Goal: Transaction & Acquisition: Purchase product/service

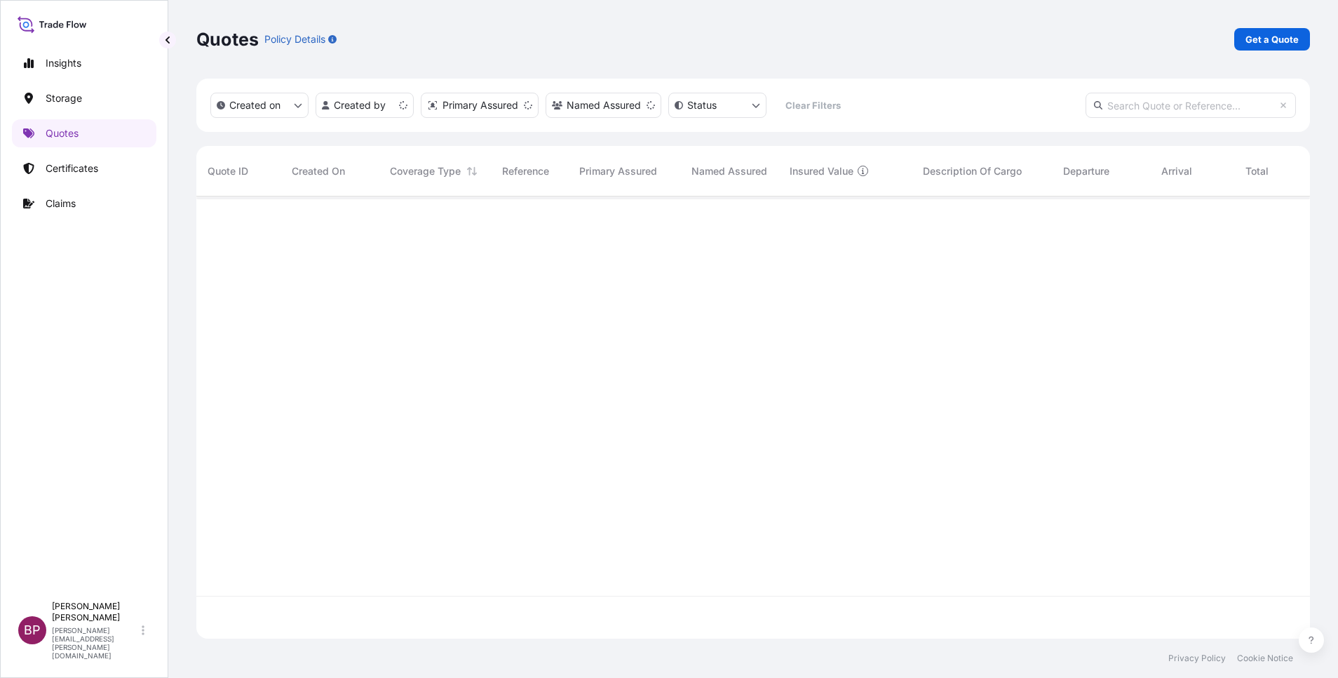
scroll to position [434, 1098]
click at [1286, 39] on p "Get a Quote" at bounding box center [1272, 39] width 53 height 14
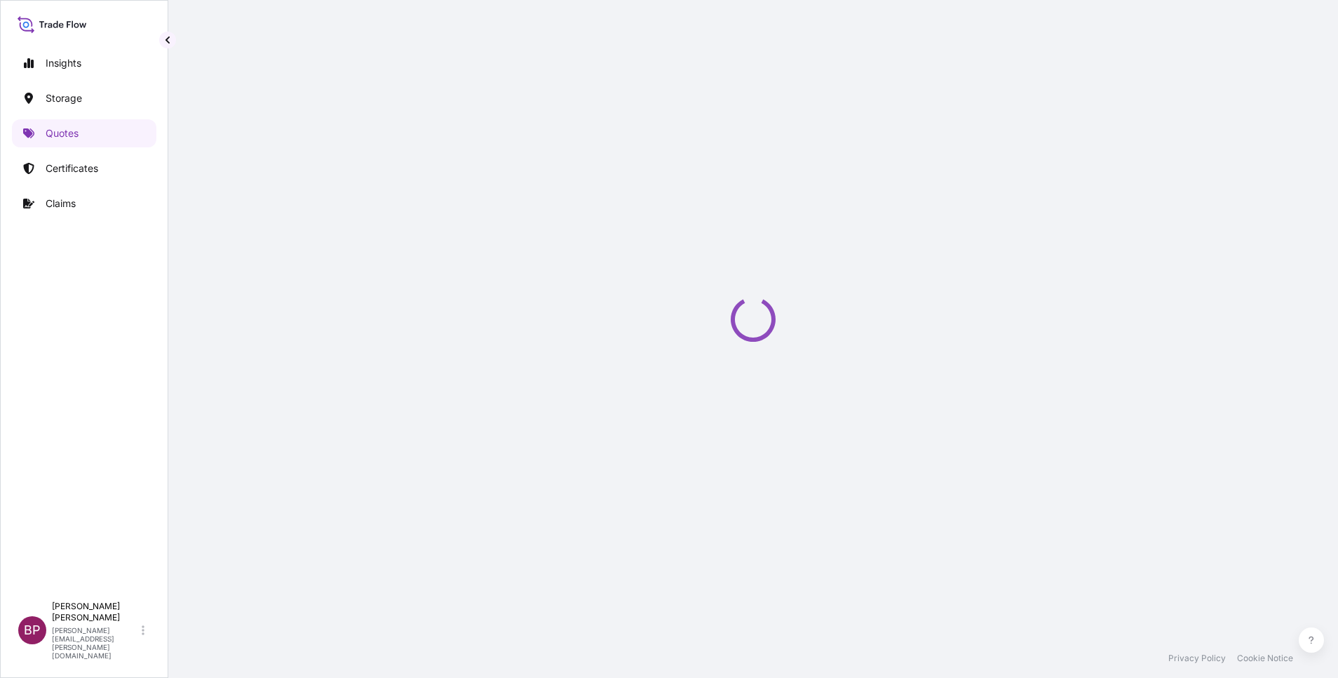
select select "Water"
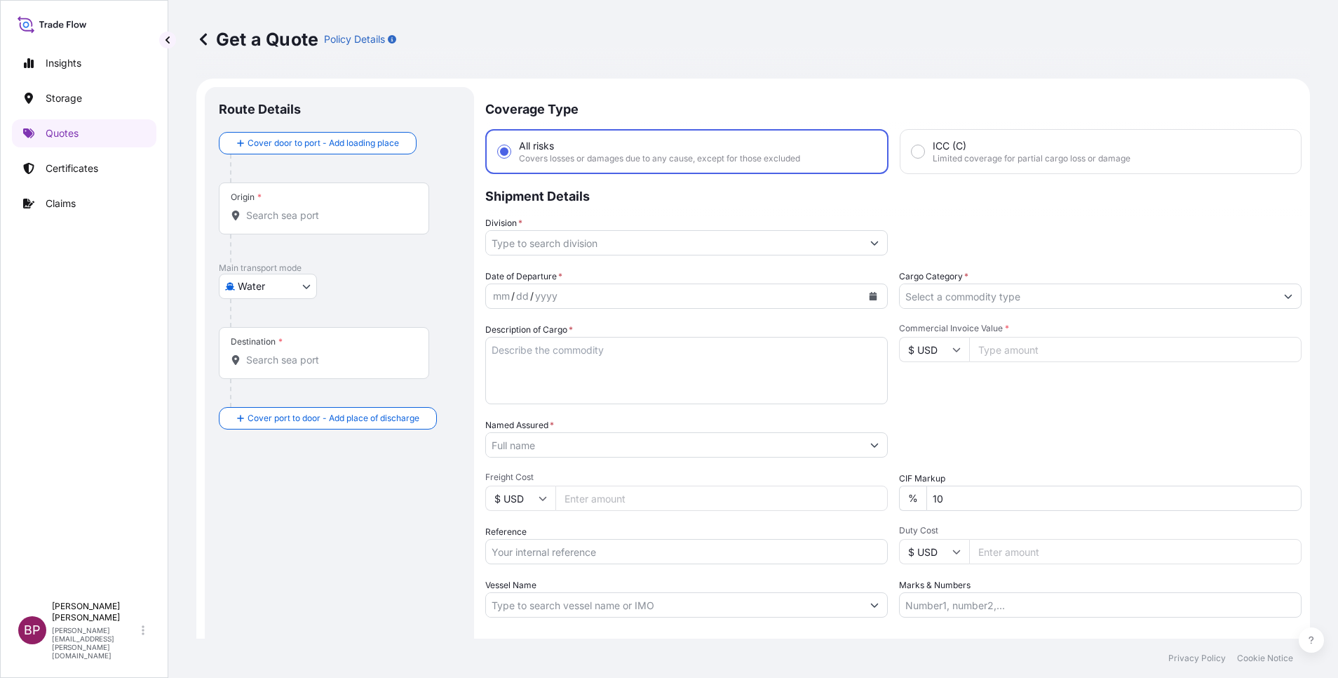
scroll to position [22, 0]
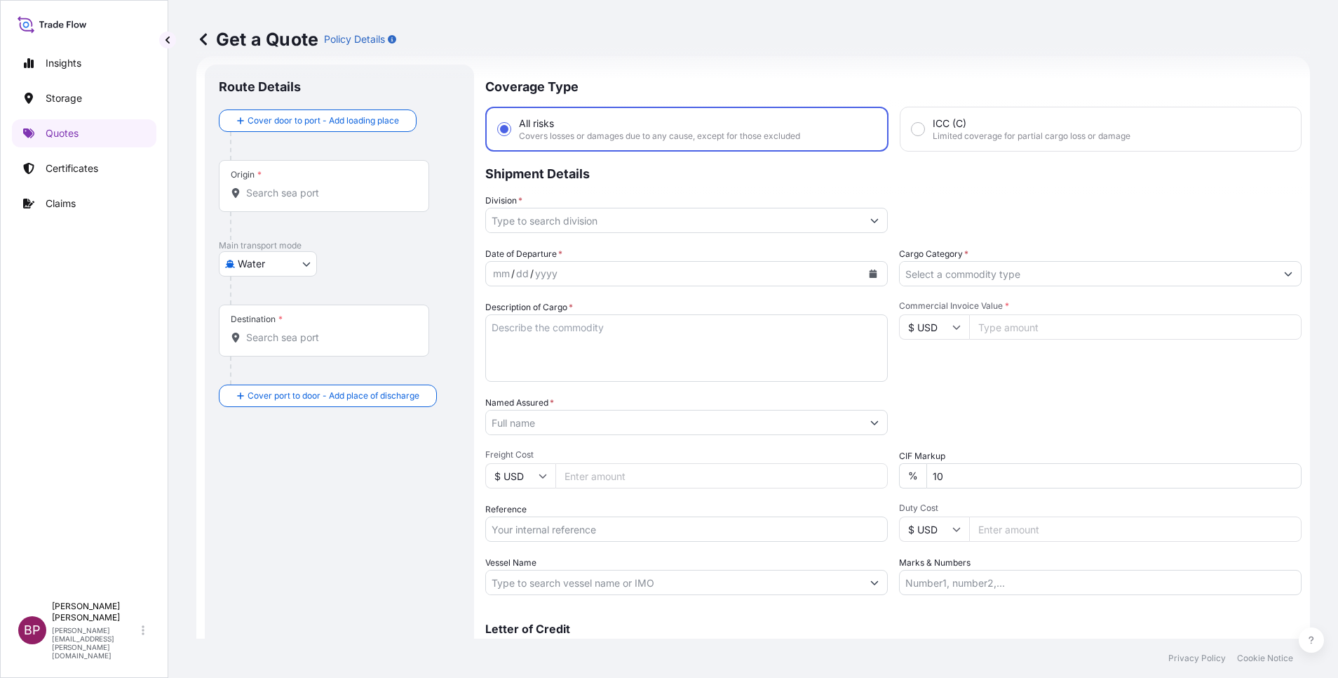
click at [552, 530] on input "Reference" at bounding box center [686, 528] width 403 height 25
paste input "AWB:176-19255261 SSLS3371"
type input "AWB:176-19255261 SSLS3371"
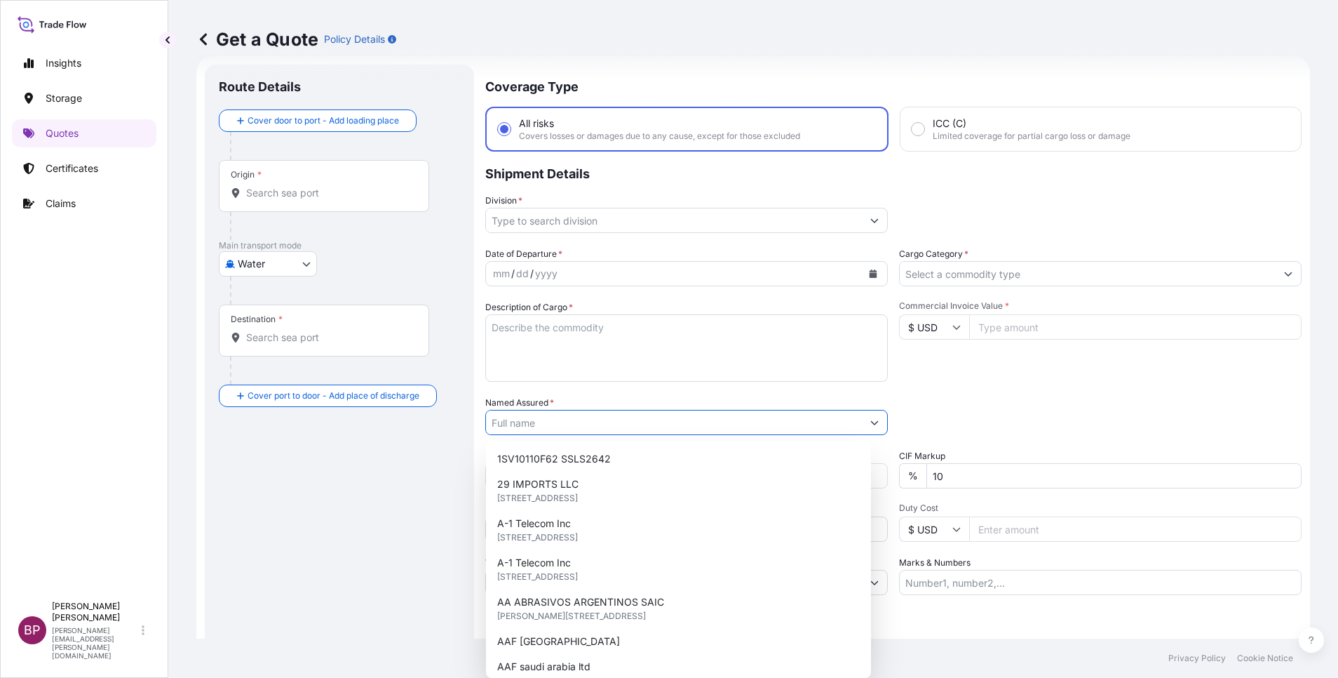
click at [563, 425] on input "Named Assured *" at bounding box center [674, 422] width 376 height 25
paste input "ERAM POWER ELECTRONICS COMPANY"
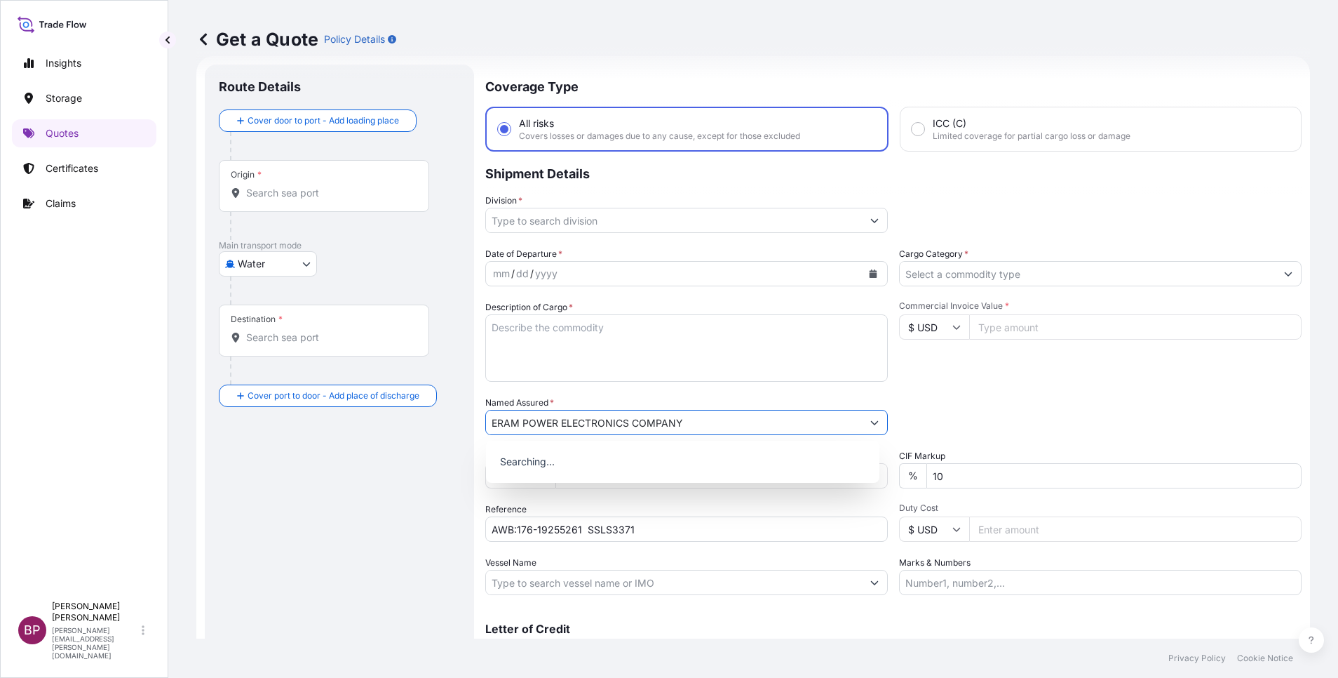
type input "ERAM POWER ELECTRONICS COMPANY"
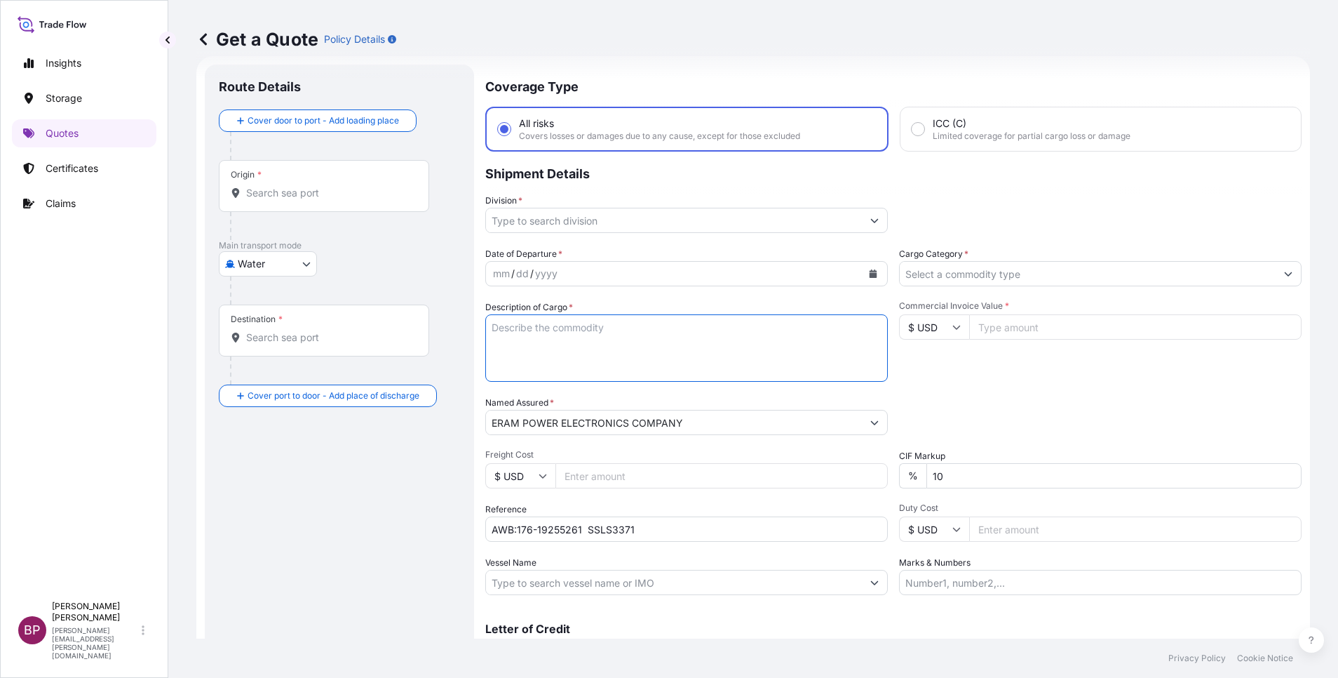
click at [631, 368] on textarea "Description of Cargo *" at bounding box center [686, 347] width 403 height 67
paste textarea "terminal derivation M 8"
type textarea "terminal derivation M 8"
click at [936, 325] on input "$ USD" at bounding box center [934, 326] width 70 height 25
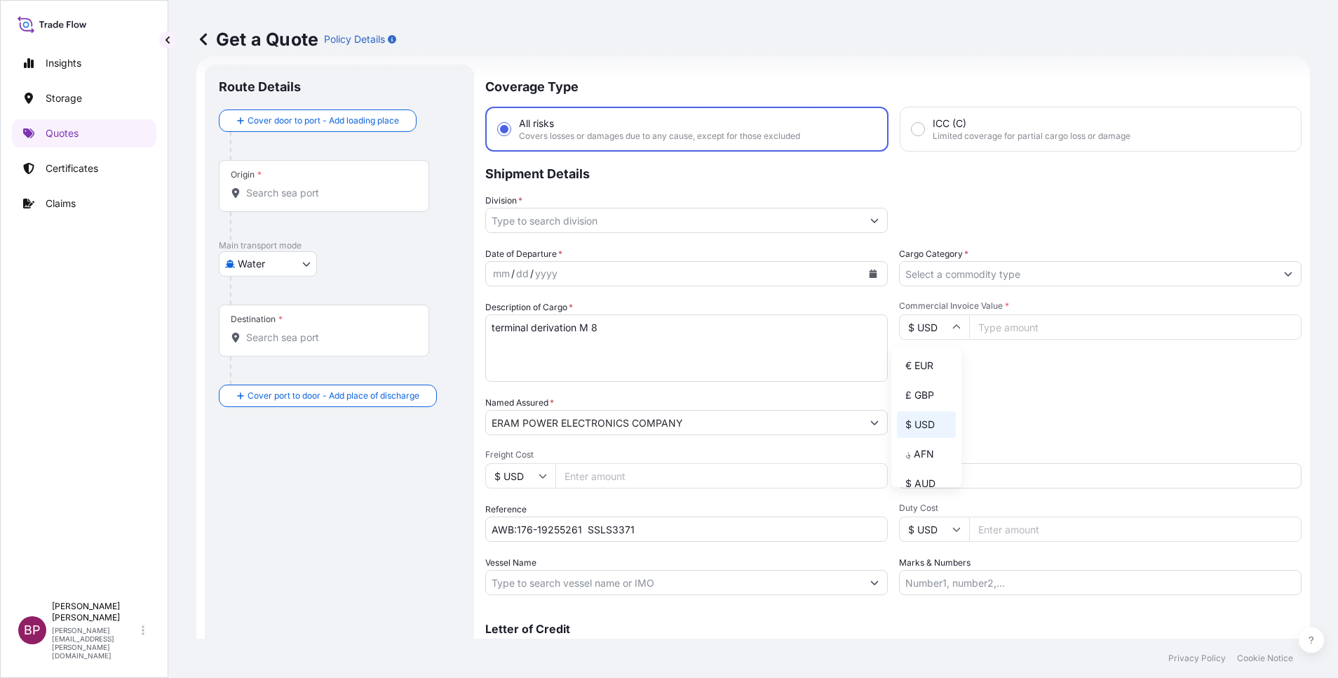
click at [921, 379] on div "€ EUR" at bounding box center [926, 365] width 59 height 27
type input "€ EUR"
click at [1013, 329] on input "Commercial Invoice Value *" at bounding box center [1135, 326] width 333 height 25
paste input "70"
type input "70"
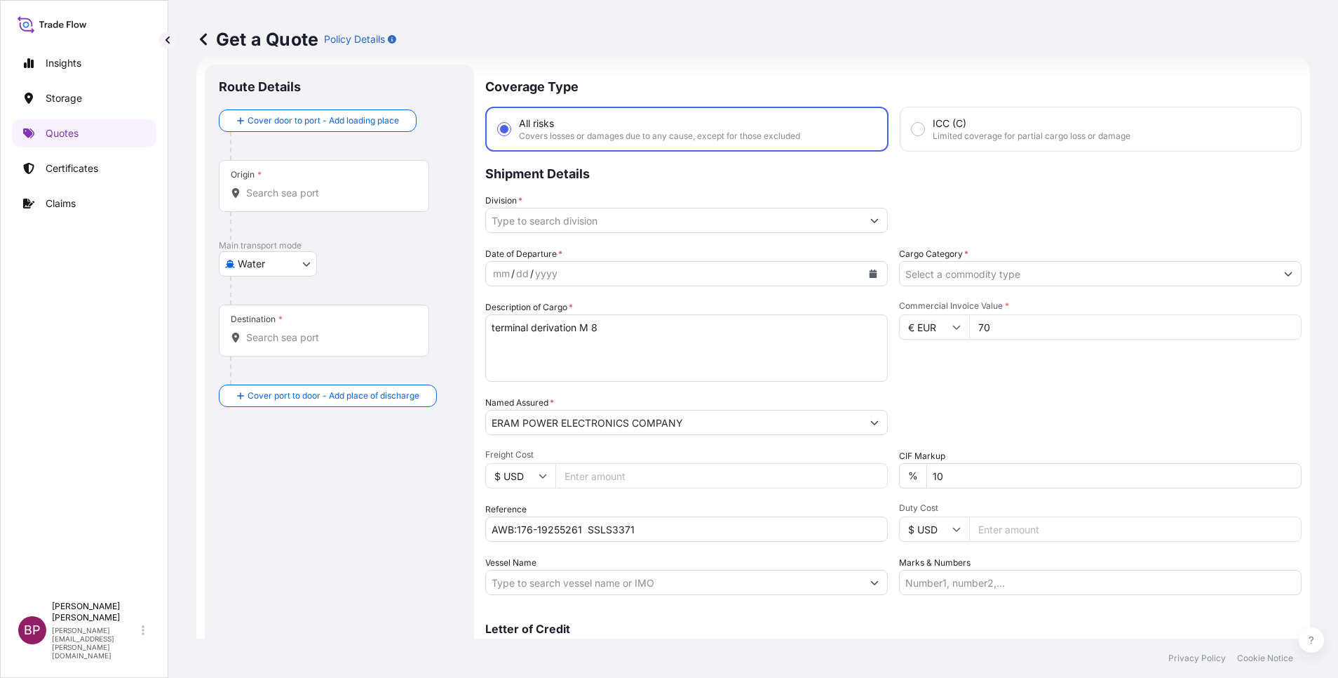
click at [870, 274] on icon "Calendar" at bounding box center [874, 273] width 8 height 8
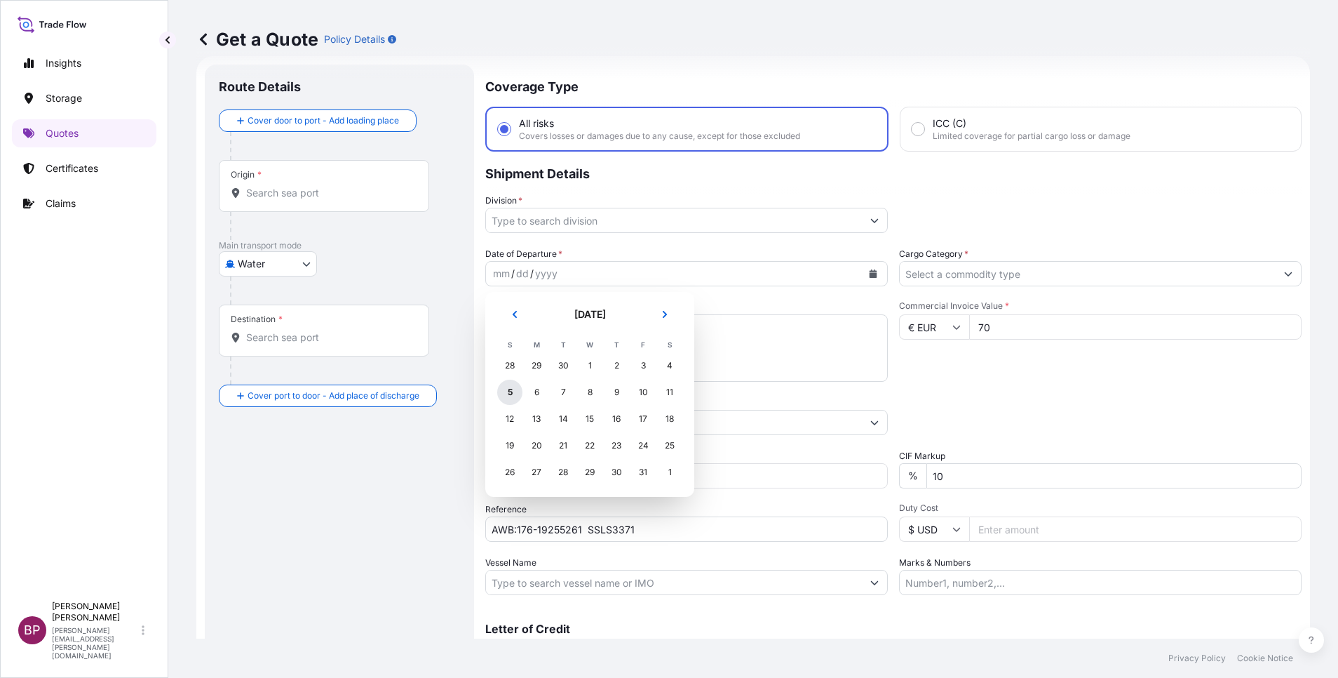
click at [508, 393] on div "5" at bounding box center [509, 392] width 25 height 25
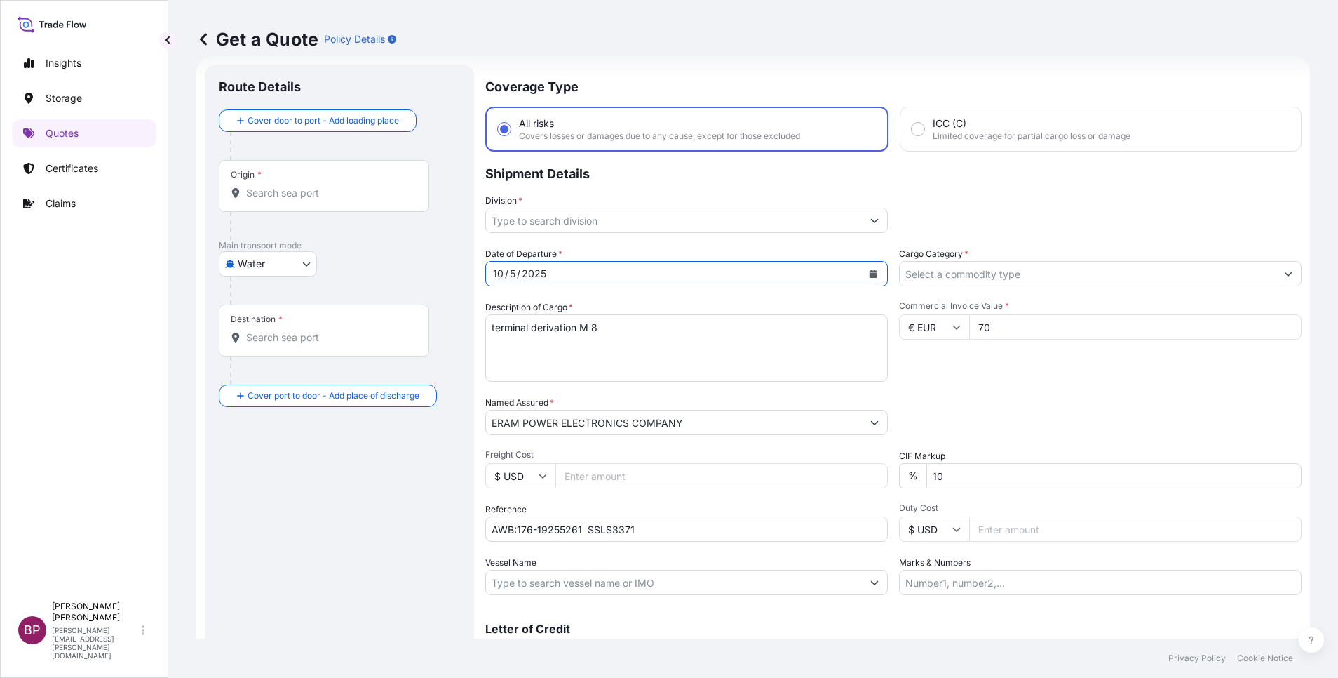
click at [1121, 276] on input "Cargo Category *" at bounding box center [1088, 273] width 376 height 25
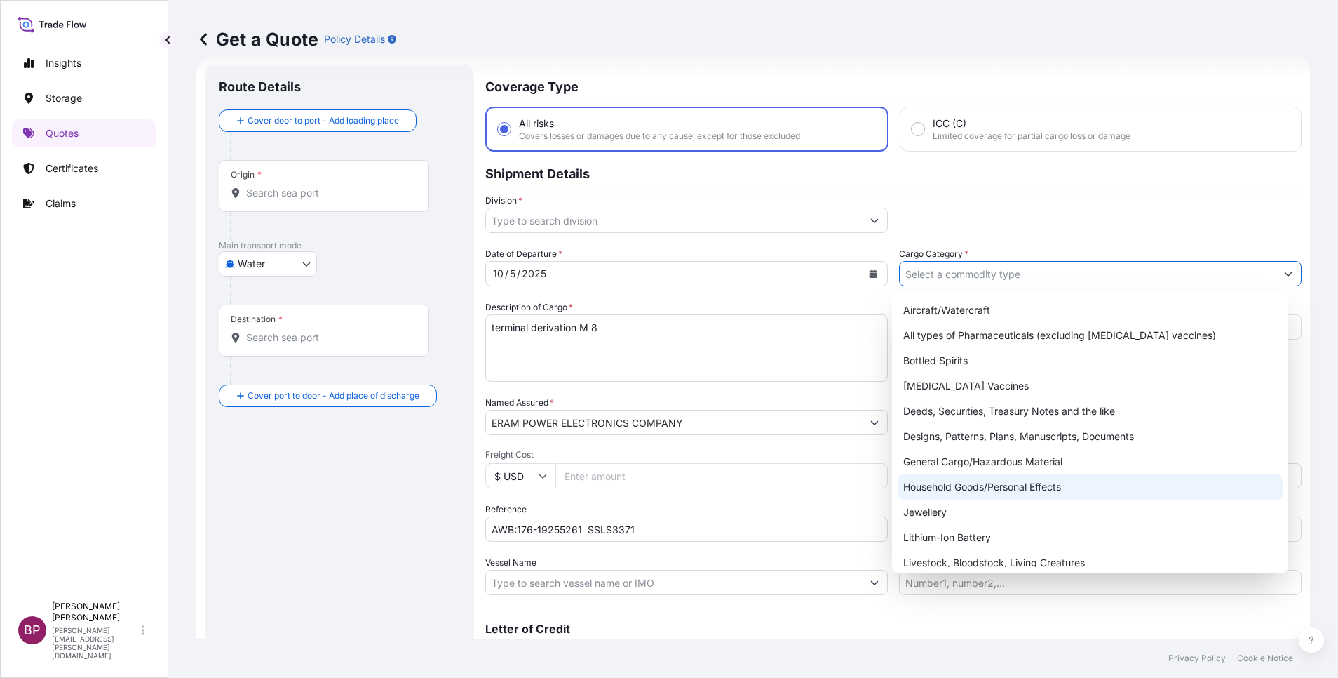
click at [965, 481] on div "Household Goods/Personal Effects" at bounding box center [1090, 486] width 385 height 25
type input "Household Goods/Personal Effects"
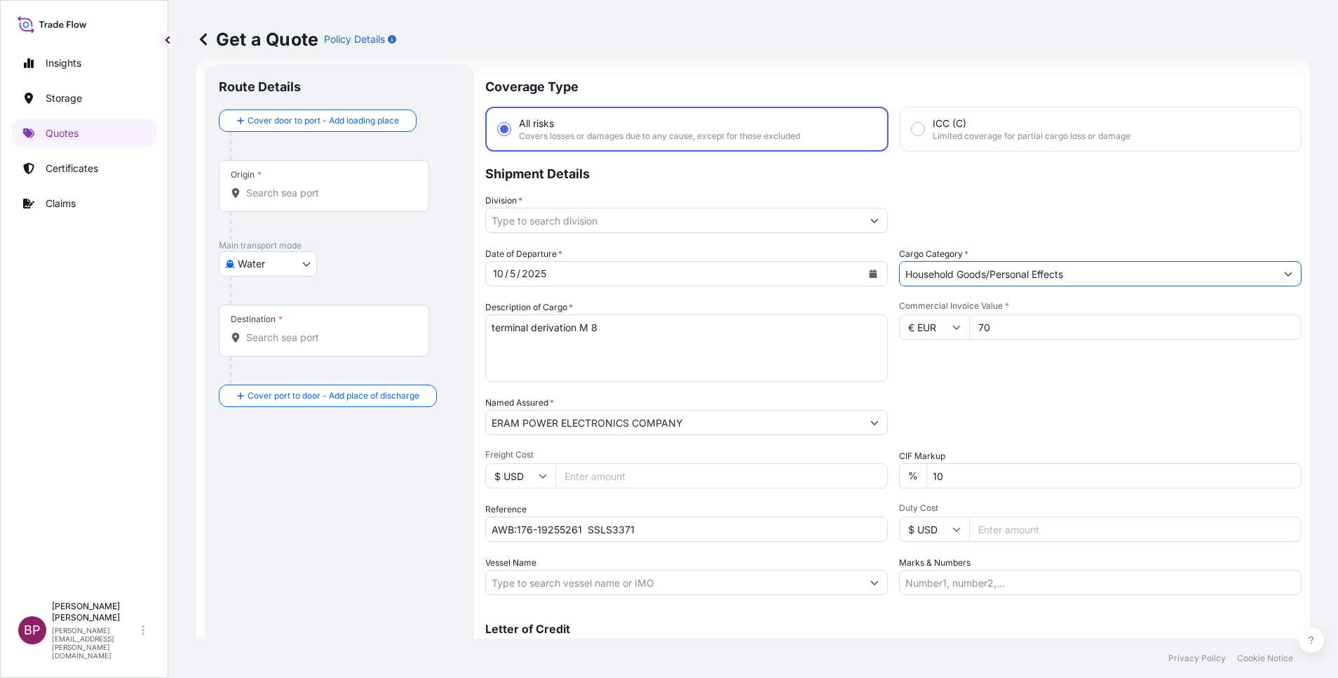
click at [871, 222] on icon "Show suggestions" at bounding box center [875, 220] width 8 height 8
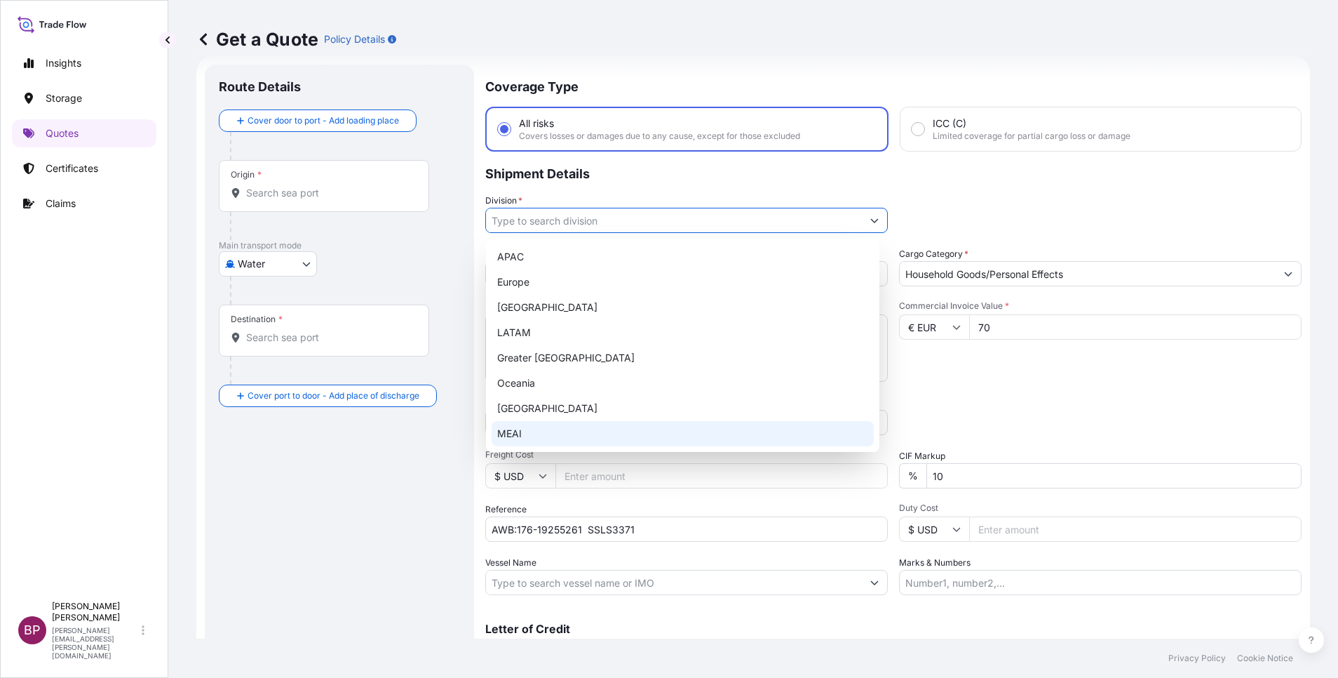
click at [554, 434] on div "MEAI" at bounding box center [683, 433] width 382 height 25
type input "MEAI"
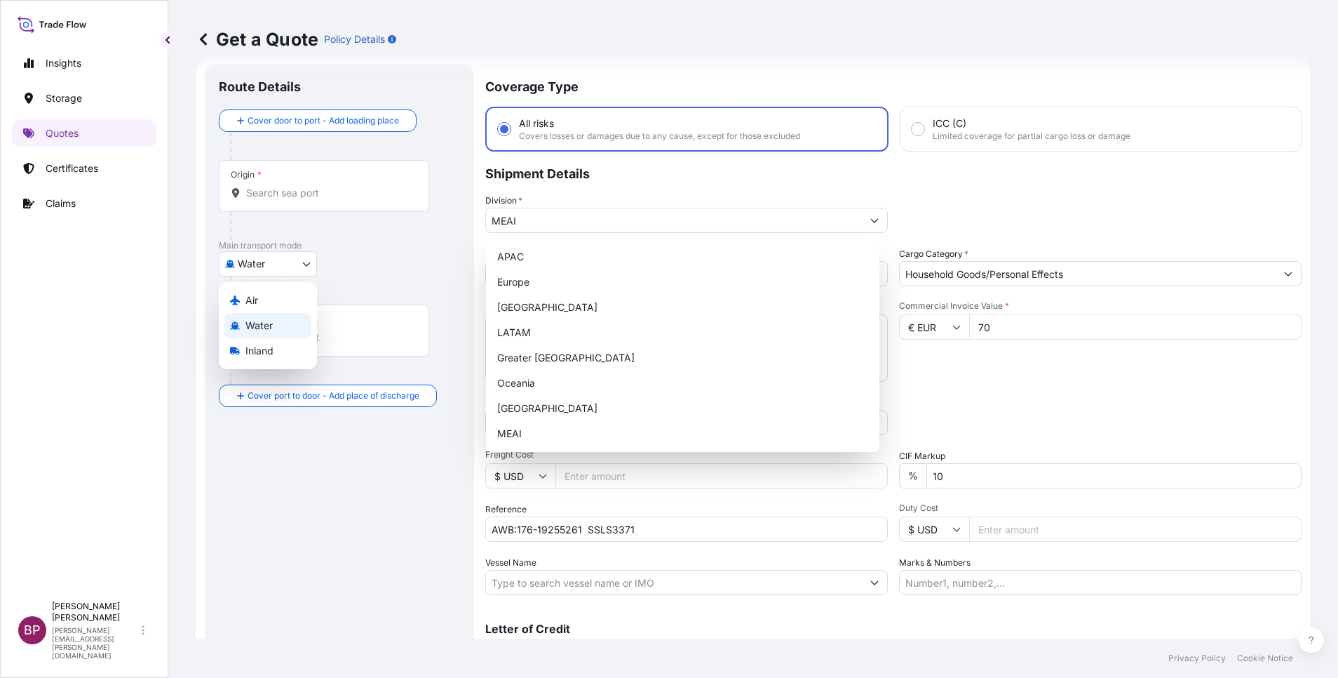
click at [276, 266] on body "20 options available. 8 options available. 8 options available. Insights Storag…" at bounding box center [669, 339] width 1338 height 678
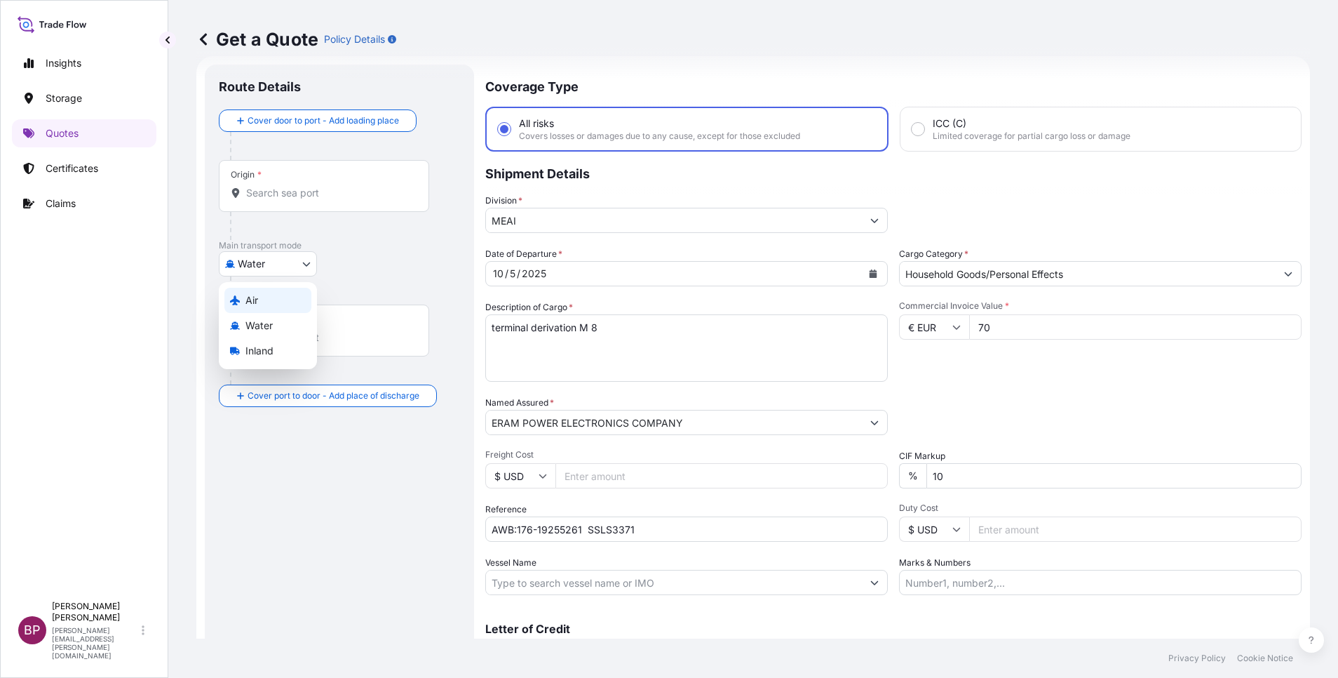
click at [259, 304] on div "Air" at bounding box center [267, 300] width 87 height 25
select select "Air"
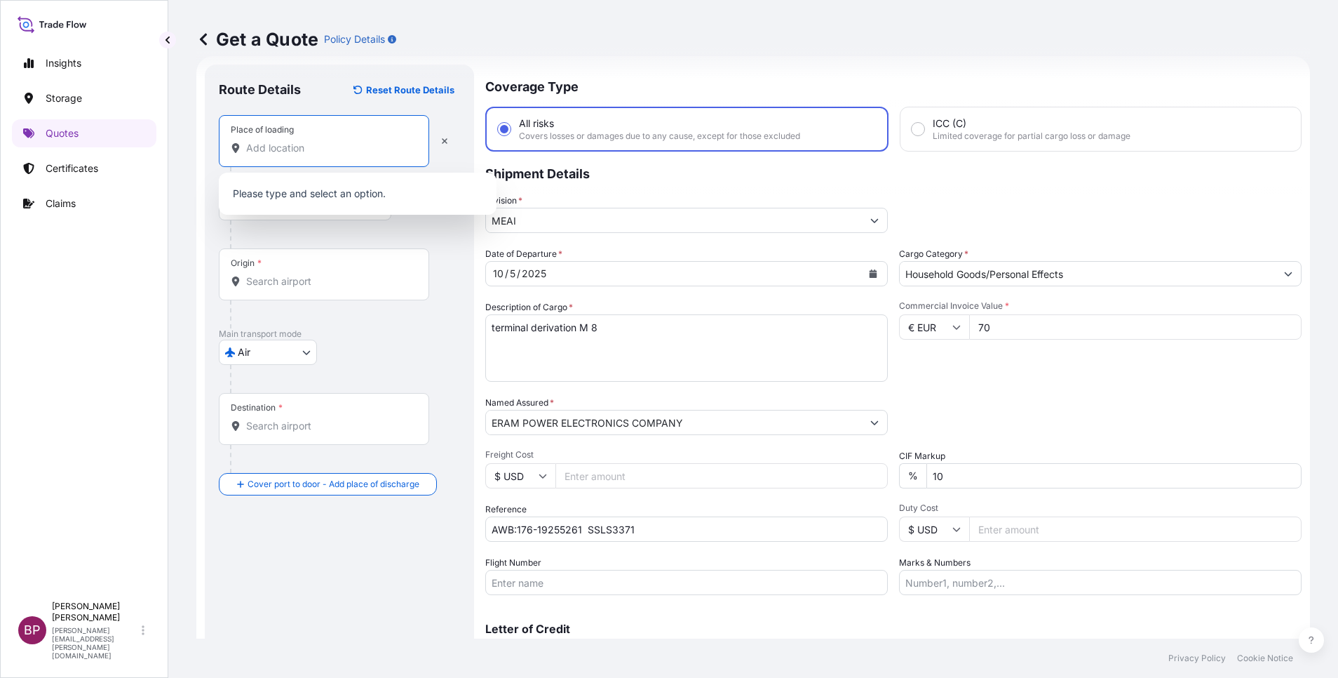
click at [302, 148] on input "Place of loading" at bounding box center [329, 148] width 166 height 14
paste input "[GEOGRAPHIC_DATA]"
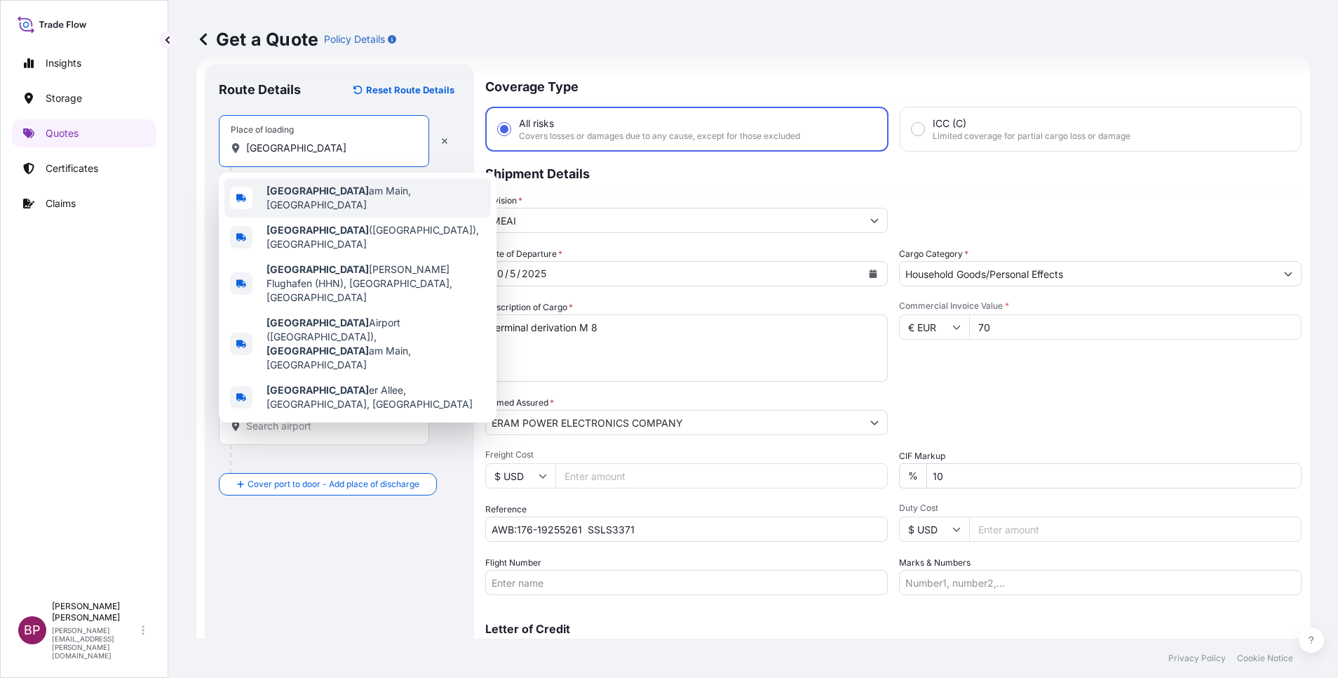
click at [349, 201] on span "[GEOGRAPHIC_DATA], [GEOGRAPHIC_DATA]" at bounding box center [376, 198] width 219 height 28
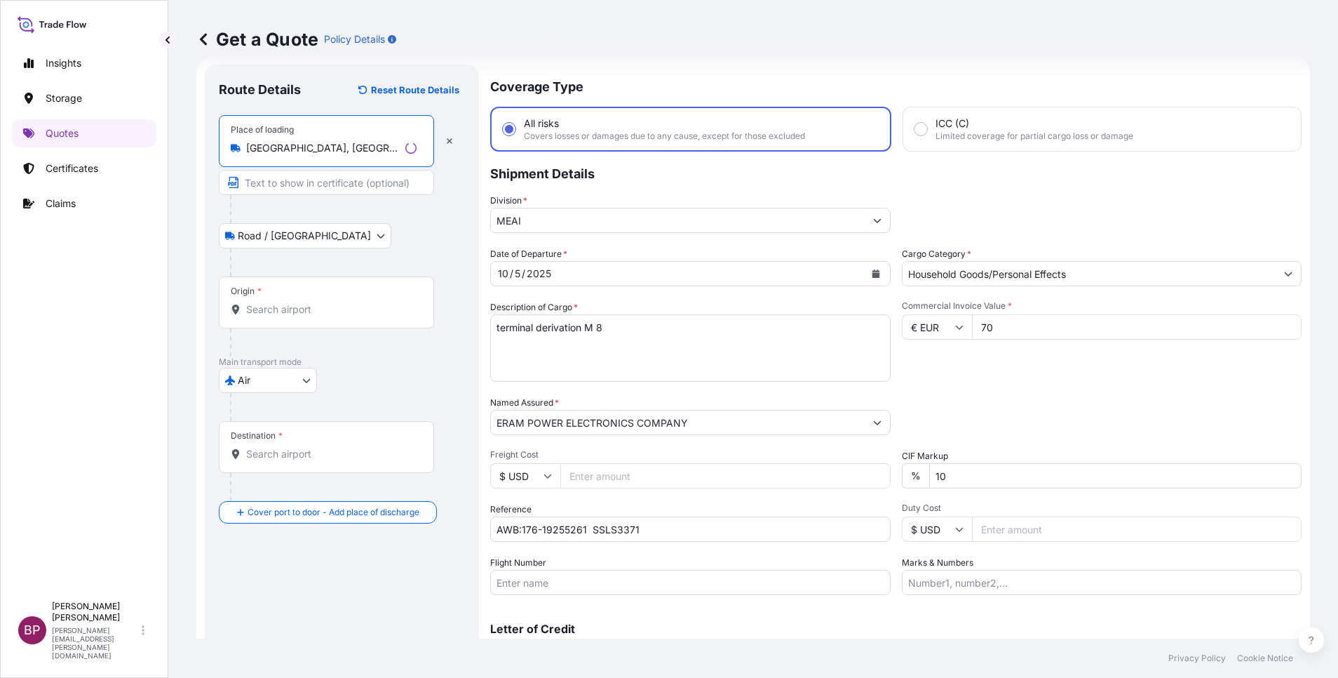
type input "[GEOGRAPHIC_DATA], [GEOGRAPHIC_DATA]"
click at [300, 302] on input "Origin *" at bounding box center [331, 309] width 170 height 14
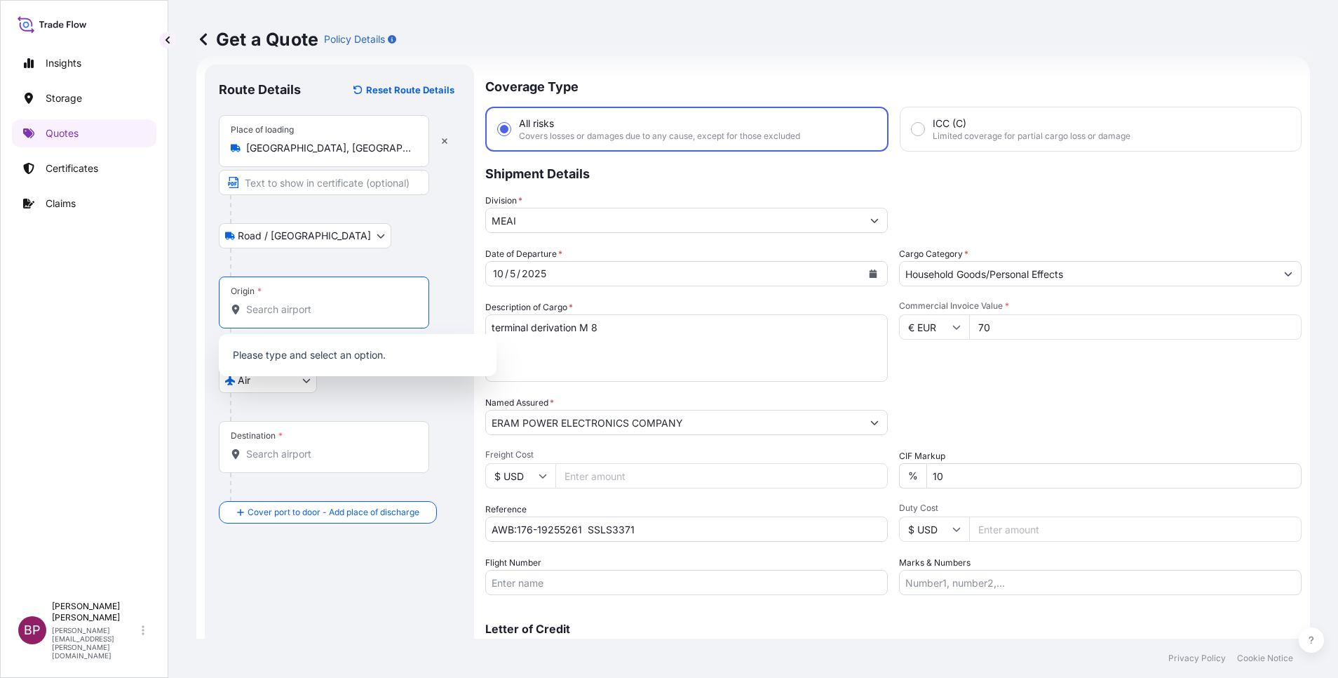
paste input "[GEOGRAPHIC_DATA]"
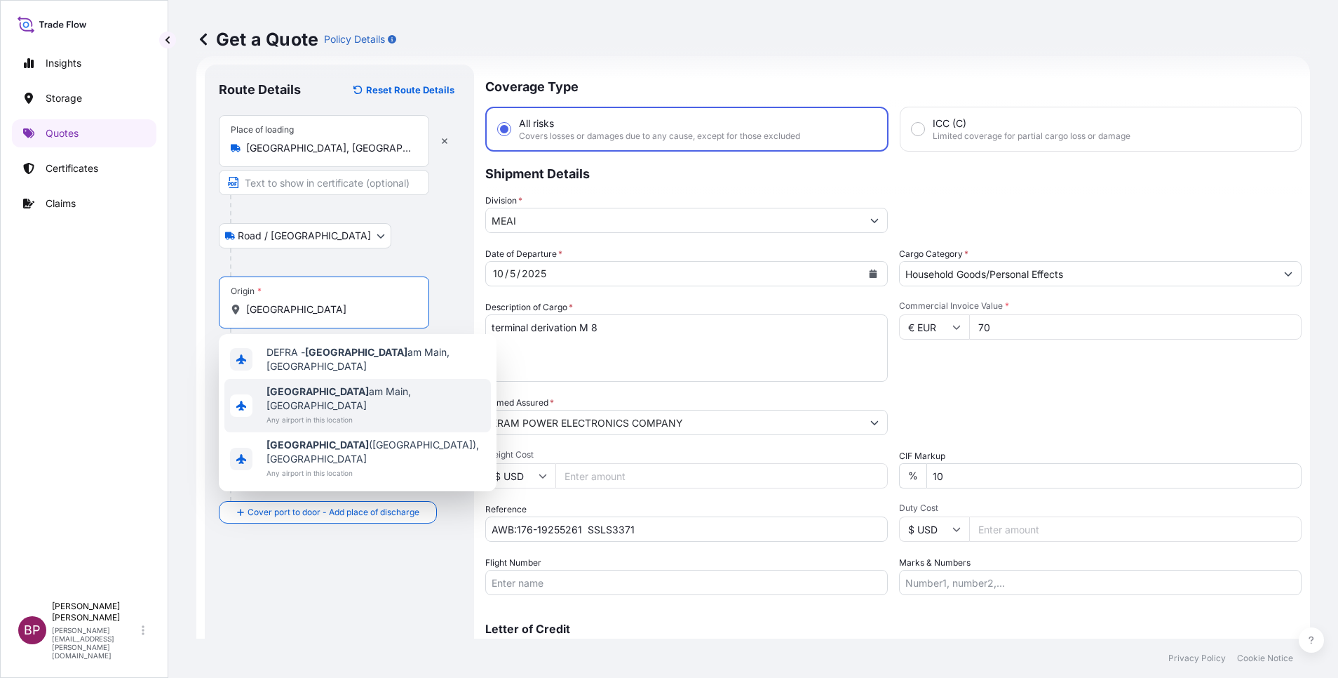
click at [361, 412] on span "Any airport in this location" at bounding box center [376, 419] width 219 height 14
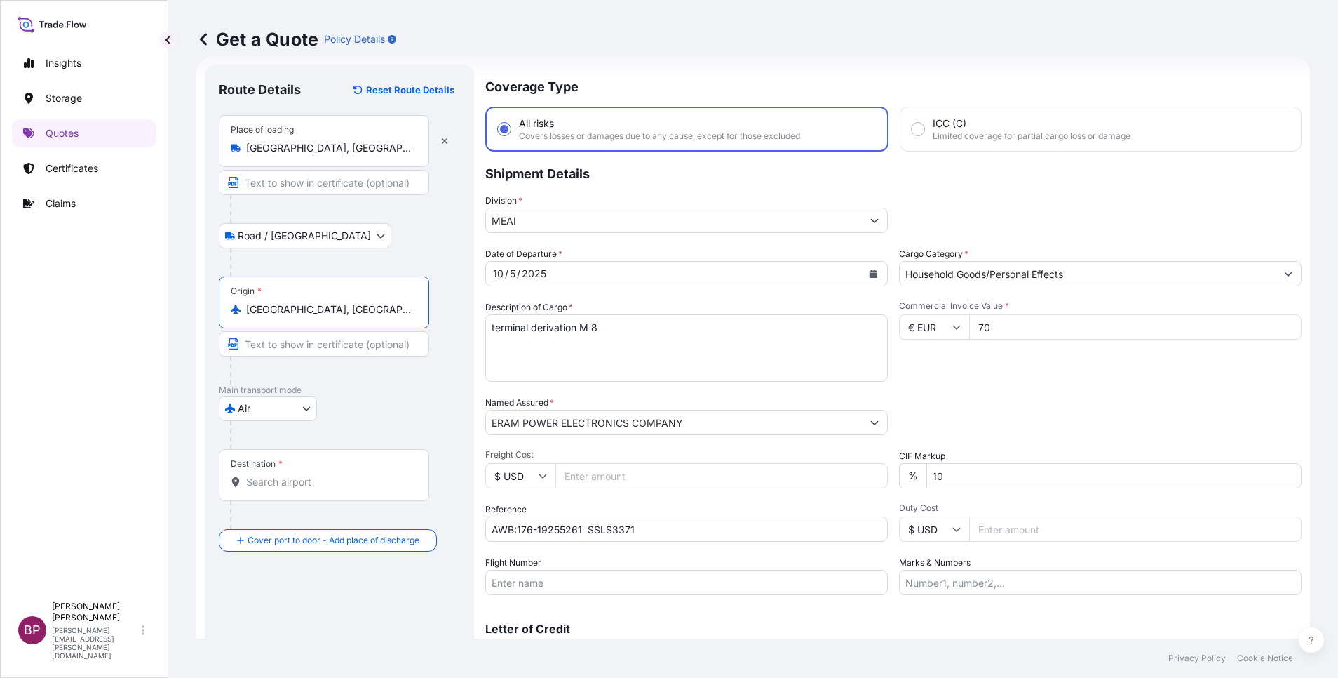
type input "[GEOGRAPHIC_DATA], [GEOGRAPHIC_DATA]"
click at [338, 485] on input "Destination *" at bounding box center [329, 482] width 166 height 14
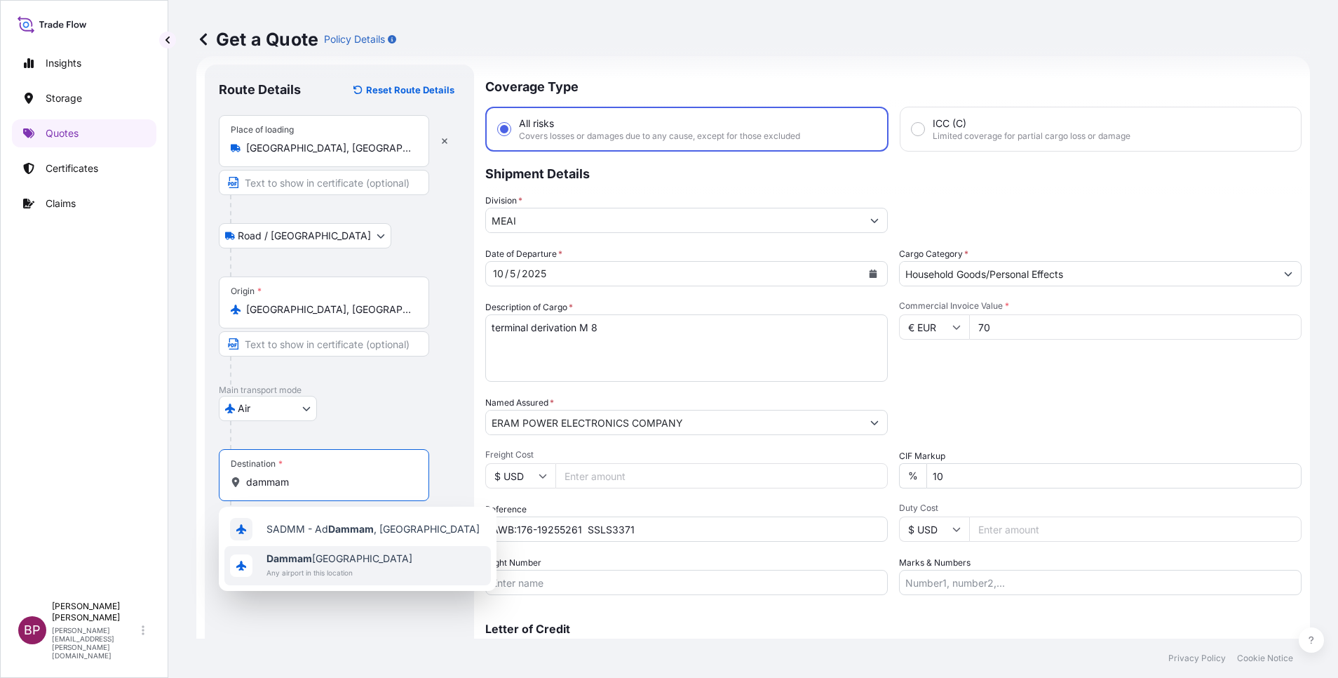
click at [323, 567] on span "Any airport in this location" at bounding box center [340, 572] width 146 height 14
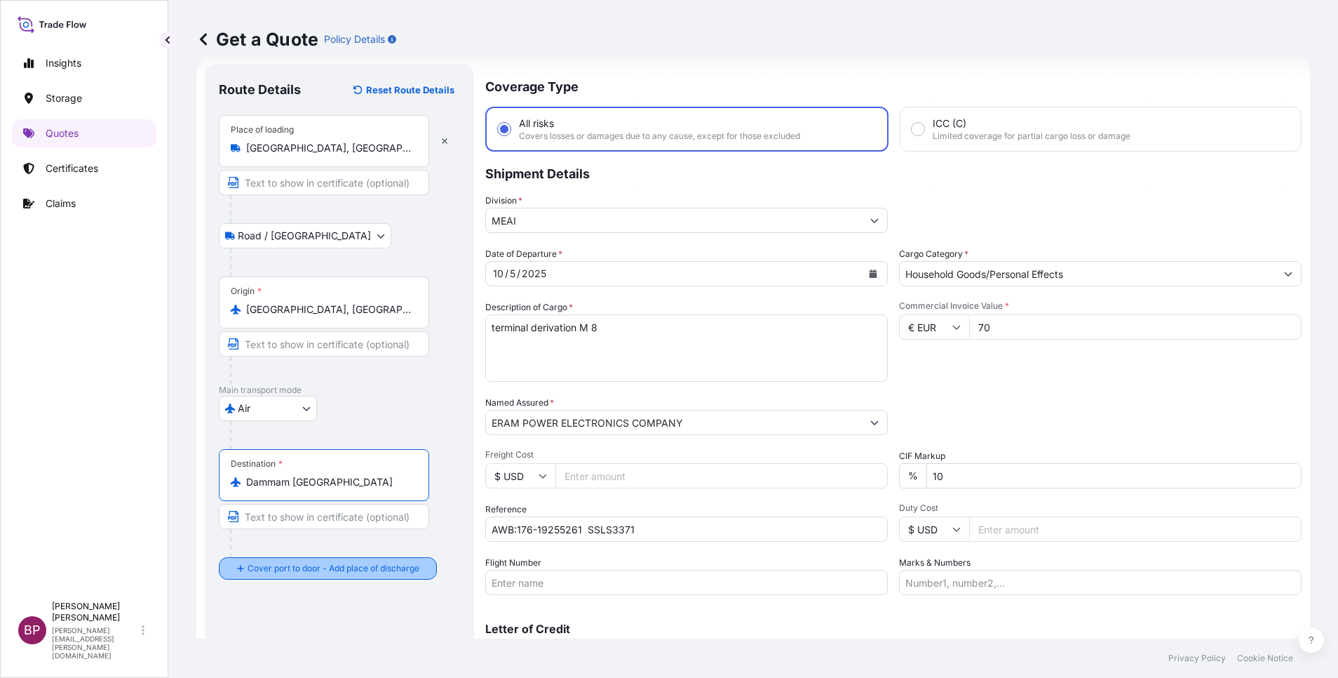
type input "Dammam [GEOGRAPHIC_DATA]"
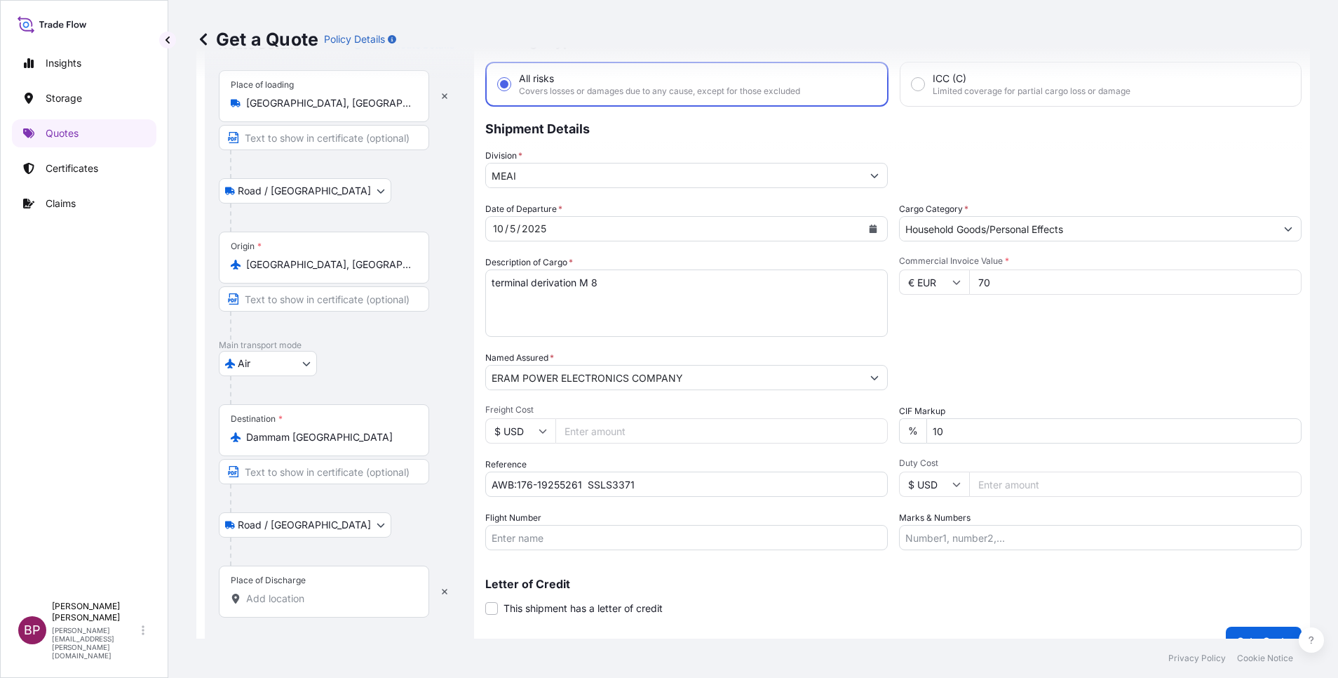
scroll to position [92, 0]
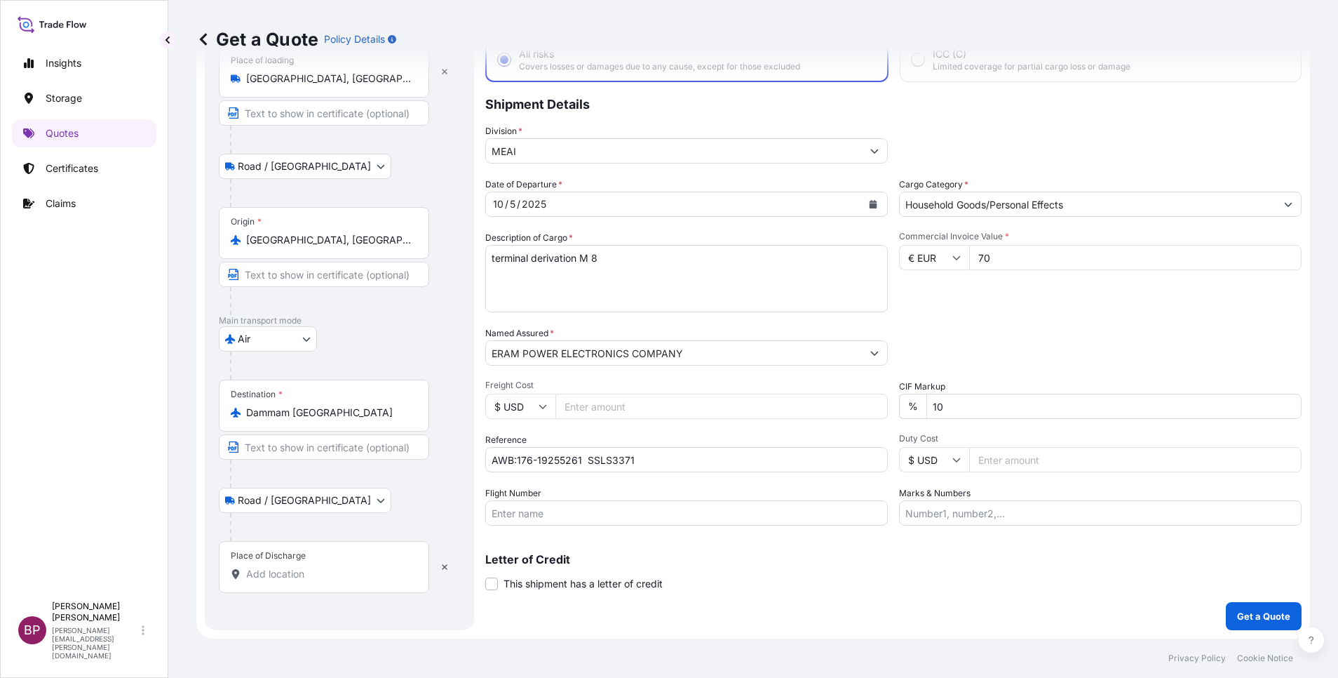
click at [311, 582] on div "Place of Discharge" at bounding box center [324, 567] width 210 height 52
click at [311, 581] on input "Place of Discharge" at bounding box center [329, 574] width 166 height 14
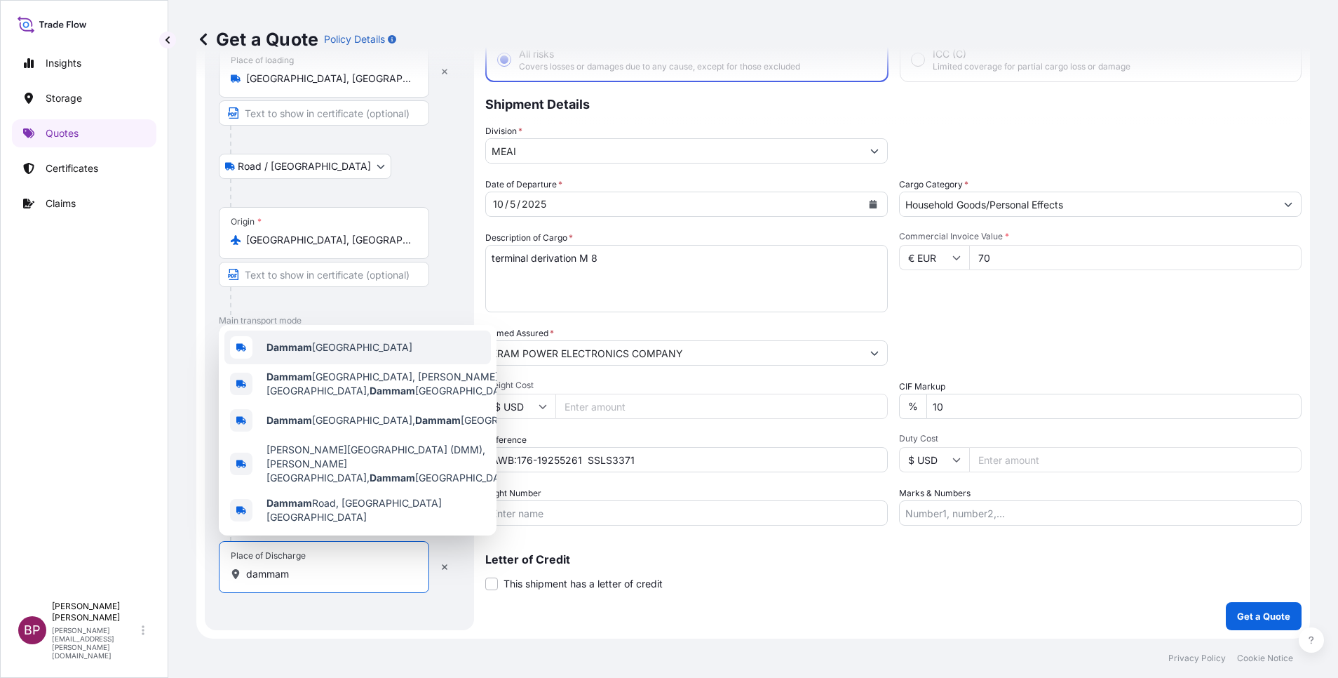
click at [350, 354] on span "Dammam [GEOGRAPHIC_DATA]" at bounding box center [340, 347] width 146 height 14
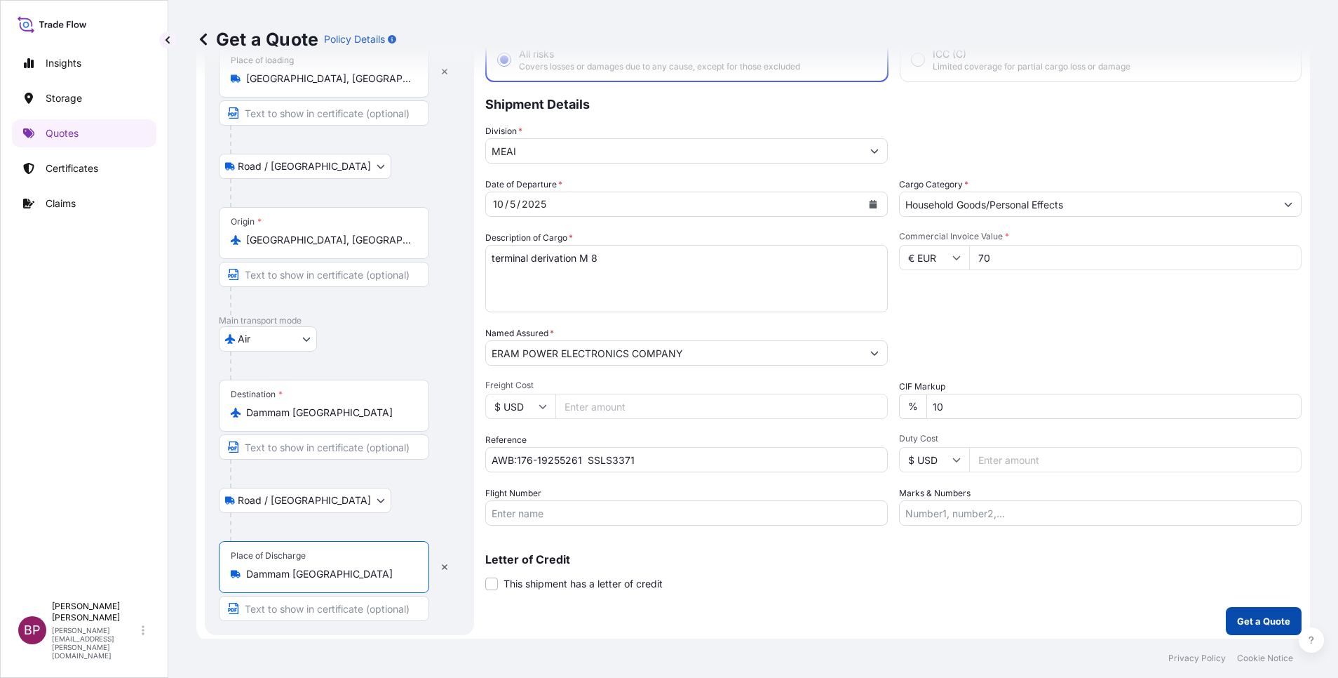
type input "Dammam [GEOGRAPHIC_DATA]"
click at [1251, 621] on p "Get a Quote" at bounding box center [1263, 621] width 53 height 14
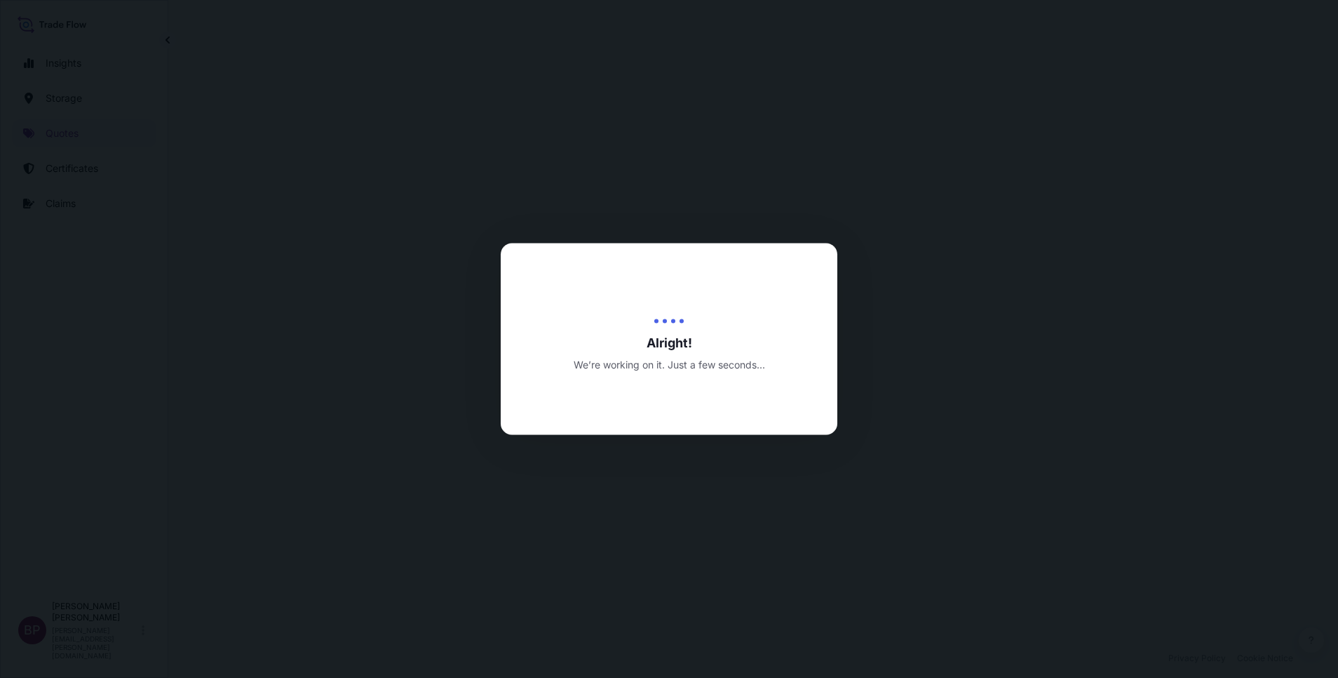
select select "Road / [GEOGRAPHIC_DATA]"
select select "Air"
select select "Road / [GEOGRAPHIC_DATA]"
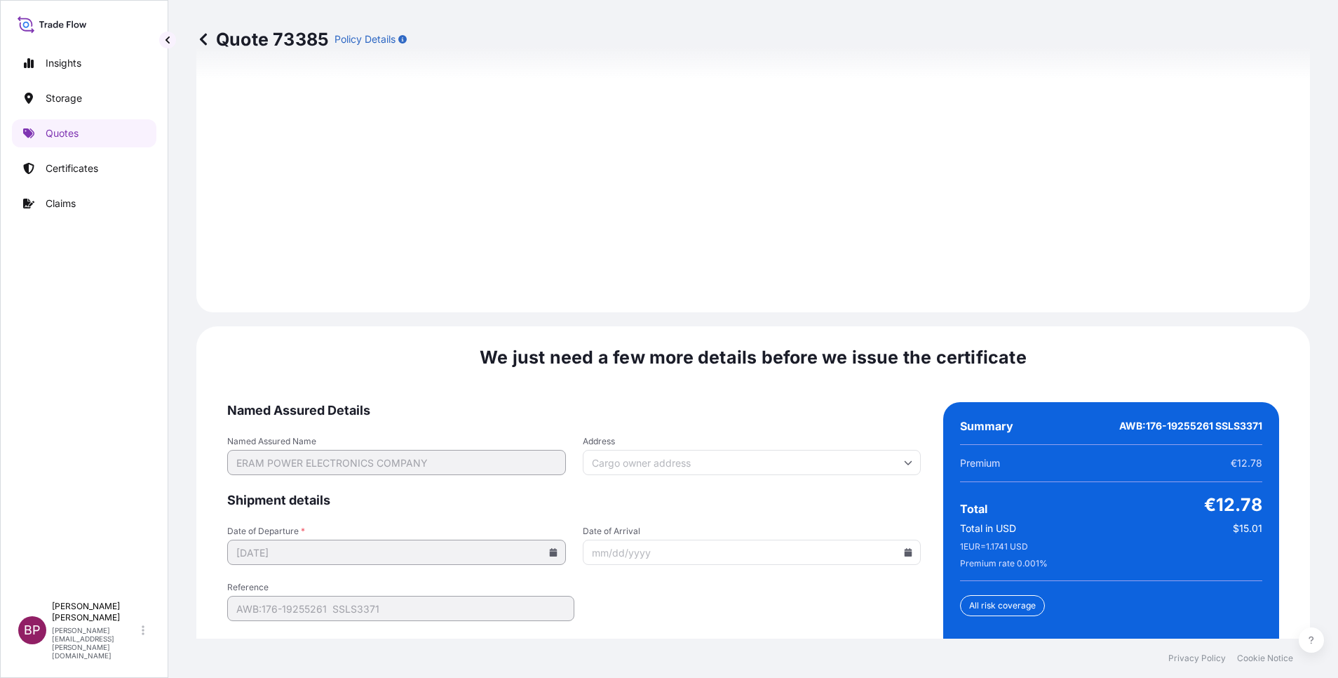
scroll to position [2152, 0]
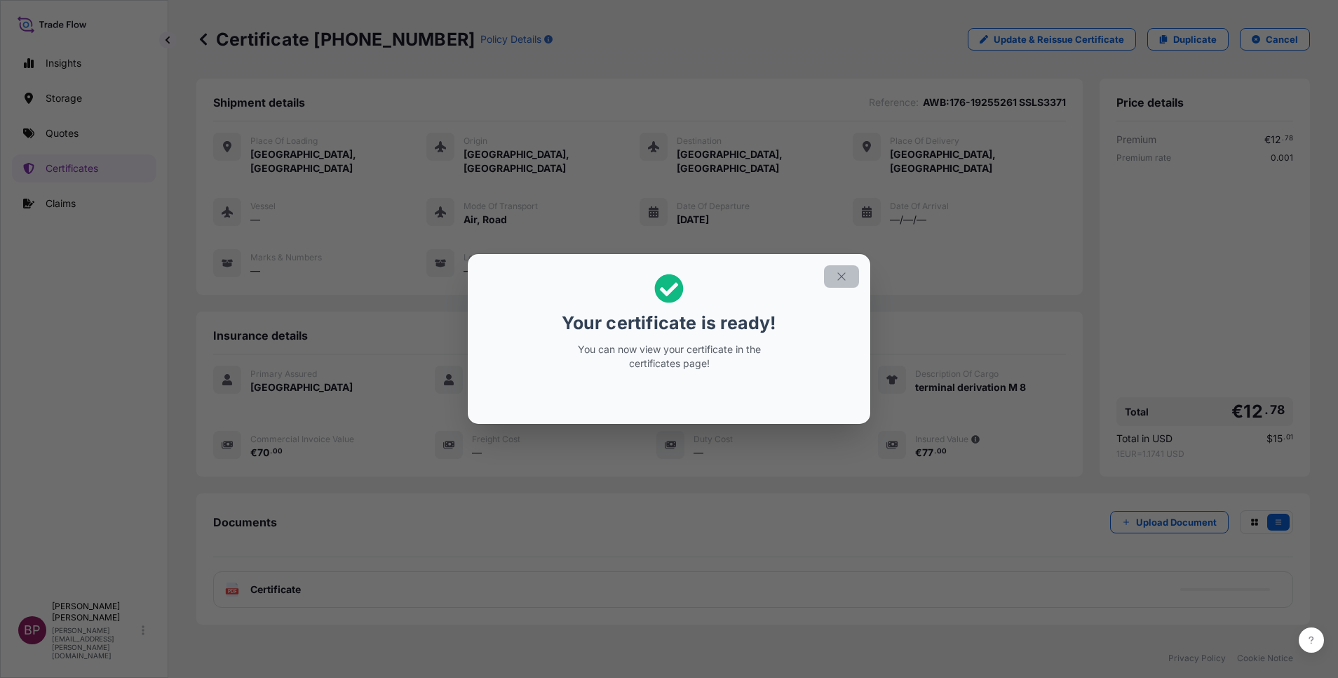
click at [840, 269] on button "button" at bounding box center [841, 276] width 35 height 22
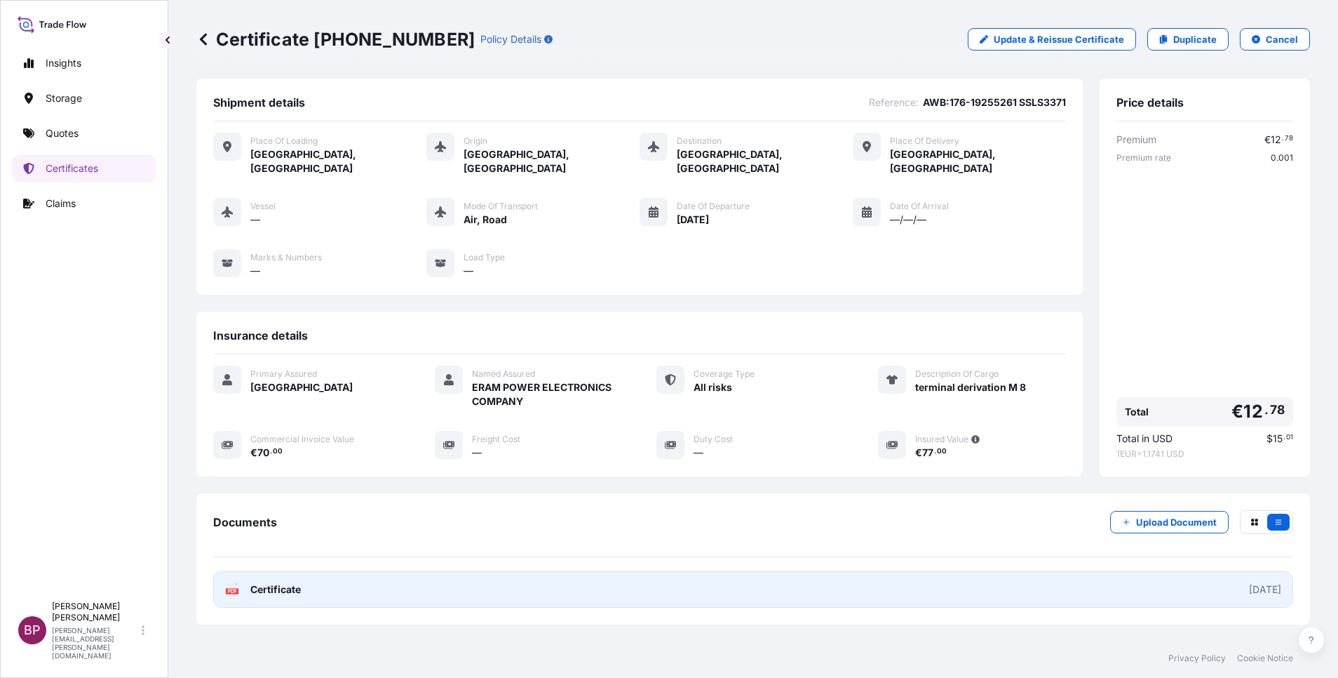
click at [282, 582] on span "Certificate" at bounding box center [275, 589] width 51 height 14
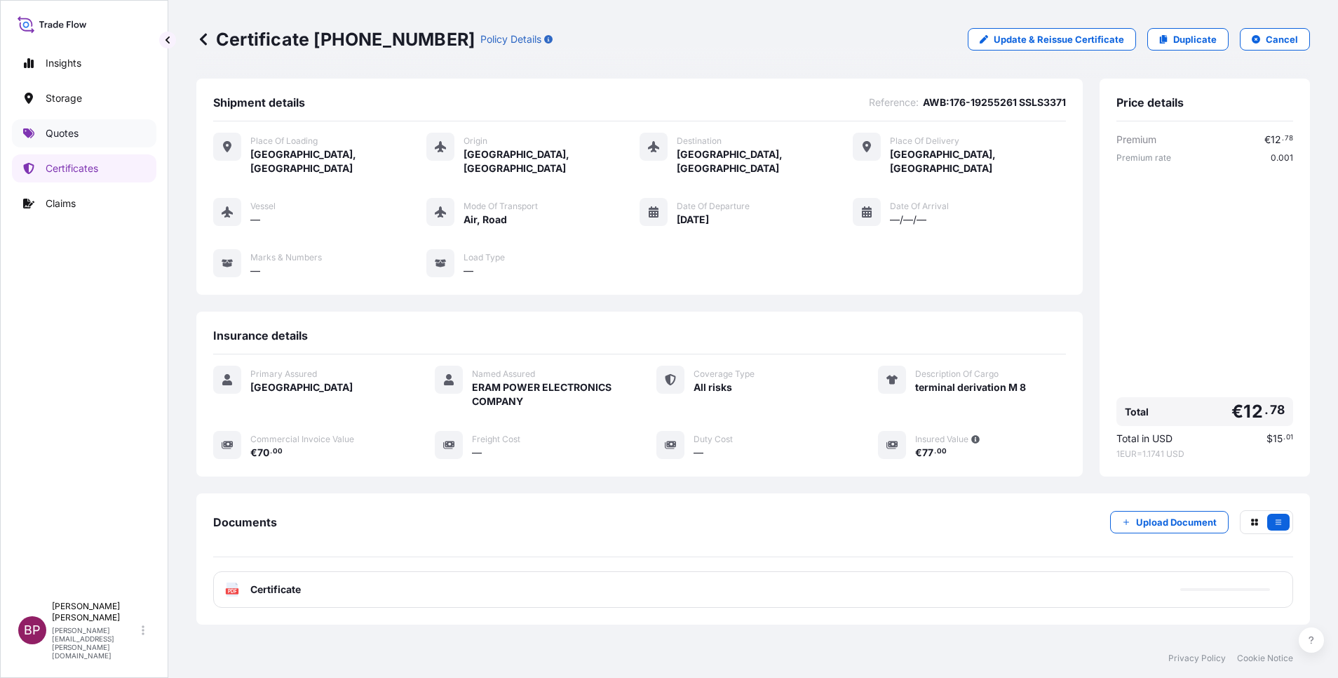
click at [53, 123] on link "Quotes" at bounding box center [84, 133] width 145 height 28
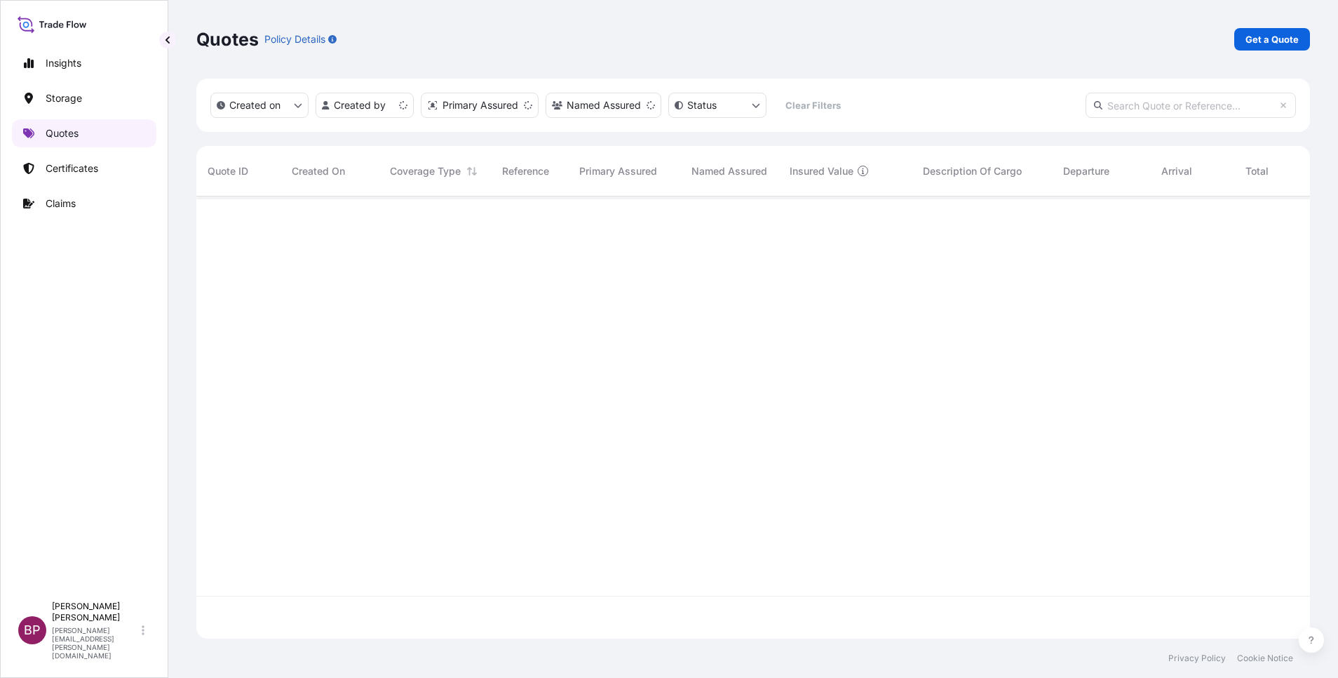
scroll to position [434, 1098]
click at [1273, 45] on p "Get a Quote" at bounding box center [1272, 39] width 53 height 14
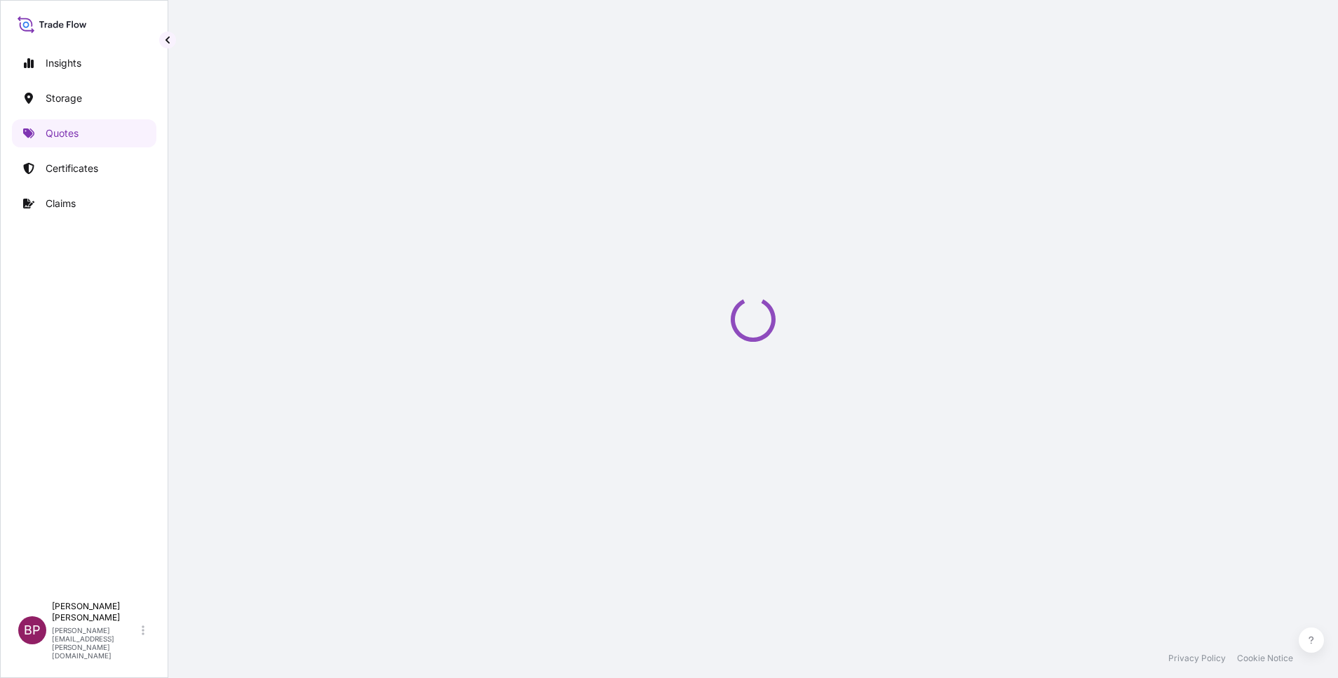
select select "Water"
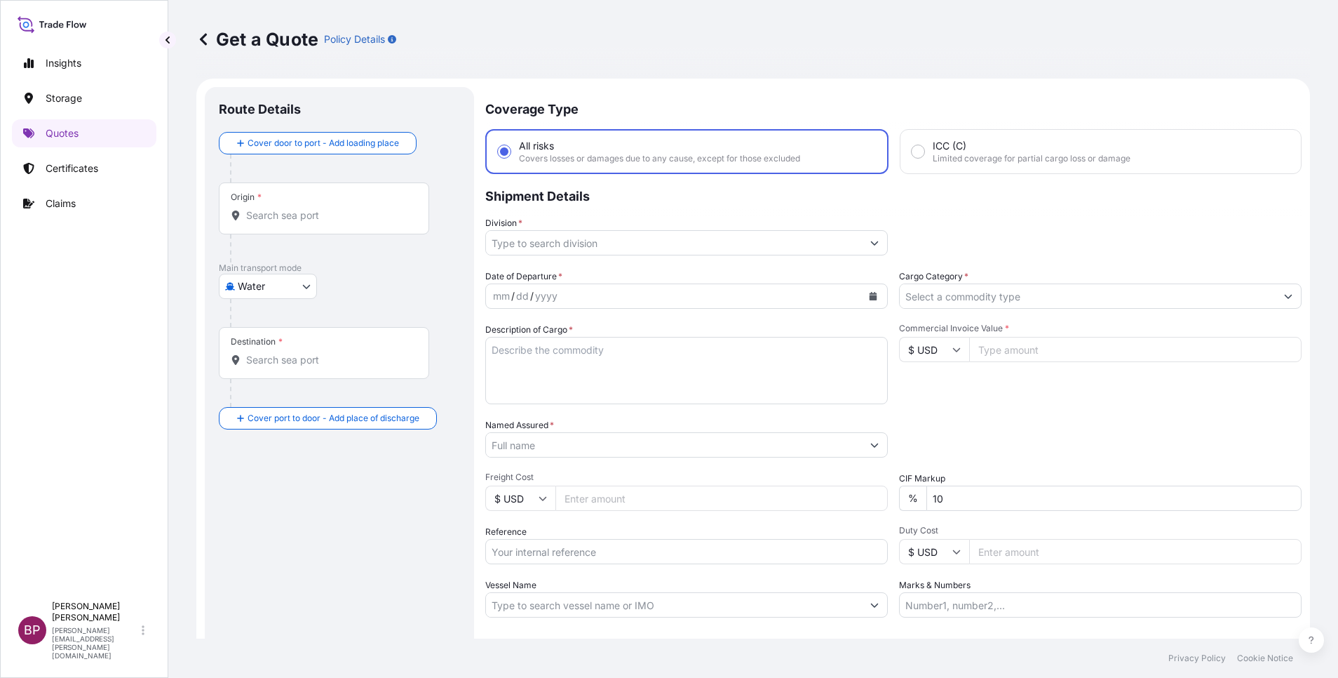
scroll to position [22, 0]
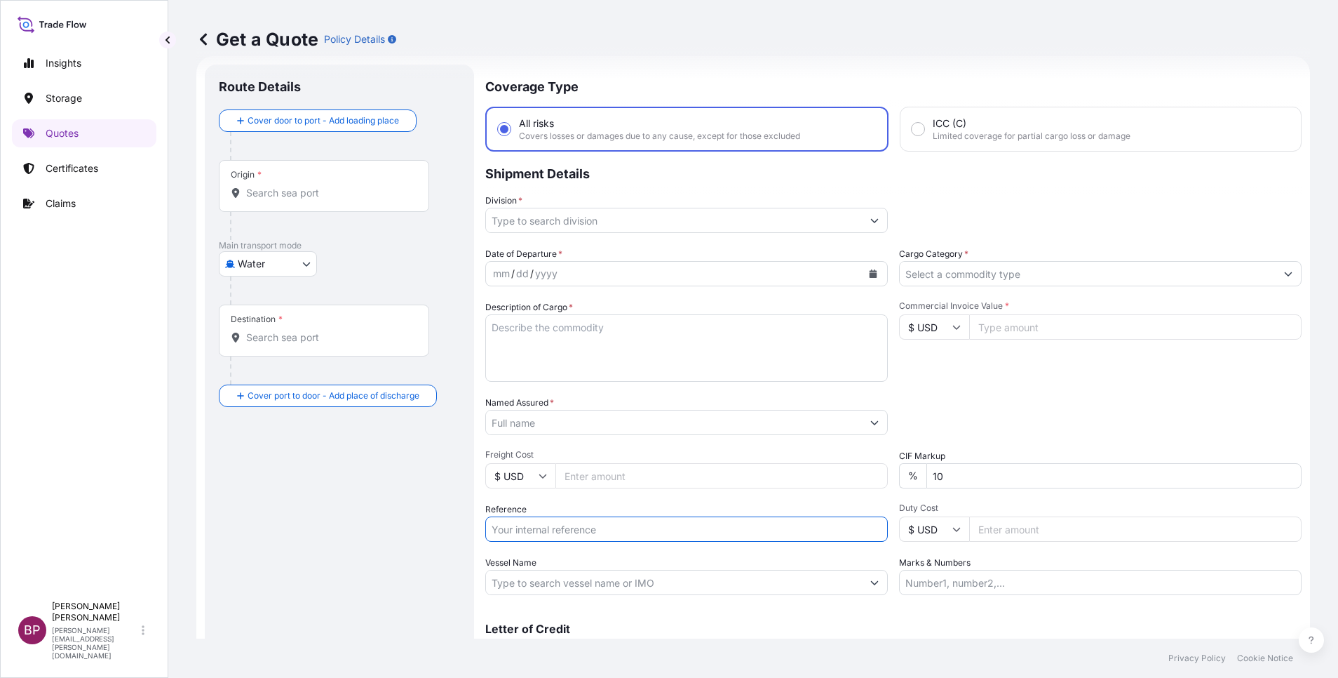
click at [548, 532] on input "Reference" at bounding box center [686, 528] width 403 height 25
paste input "SSLS3354"
type input "SSLS3354"
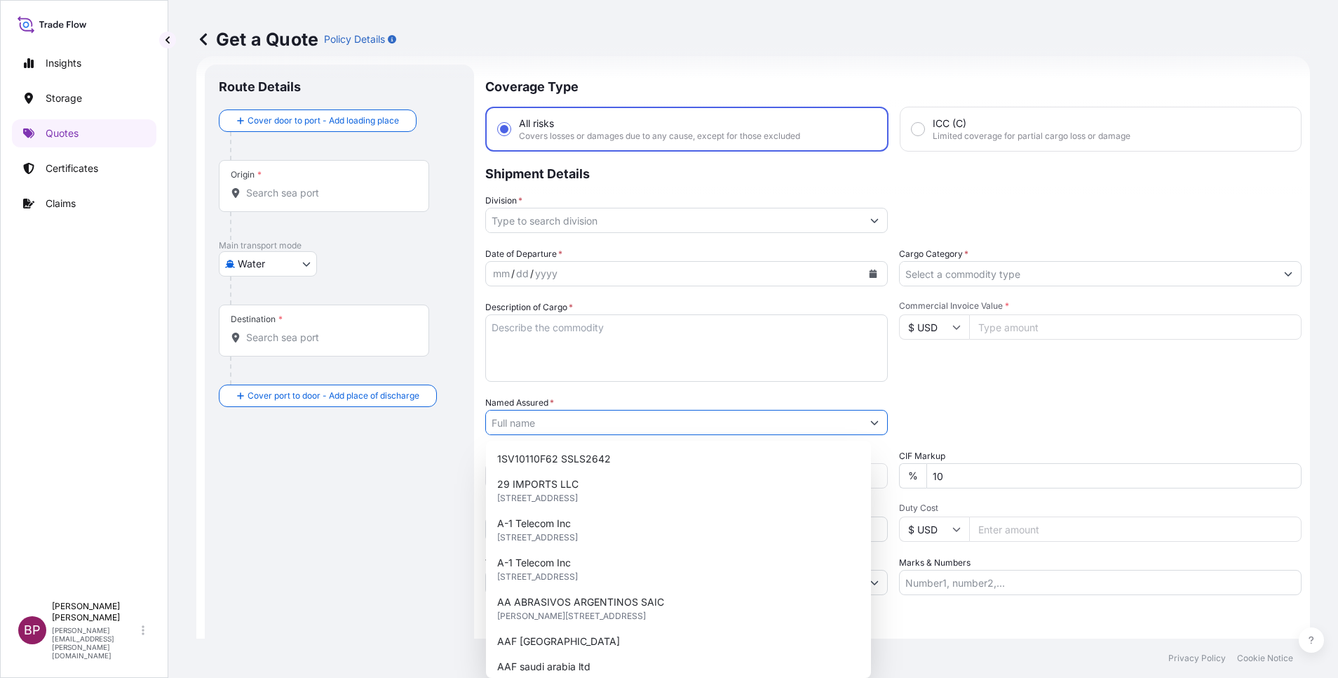
click at [588, 432] on input "Named Assured *" at bounding box center [674, 422] width 376 height 25
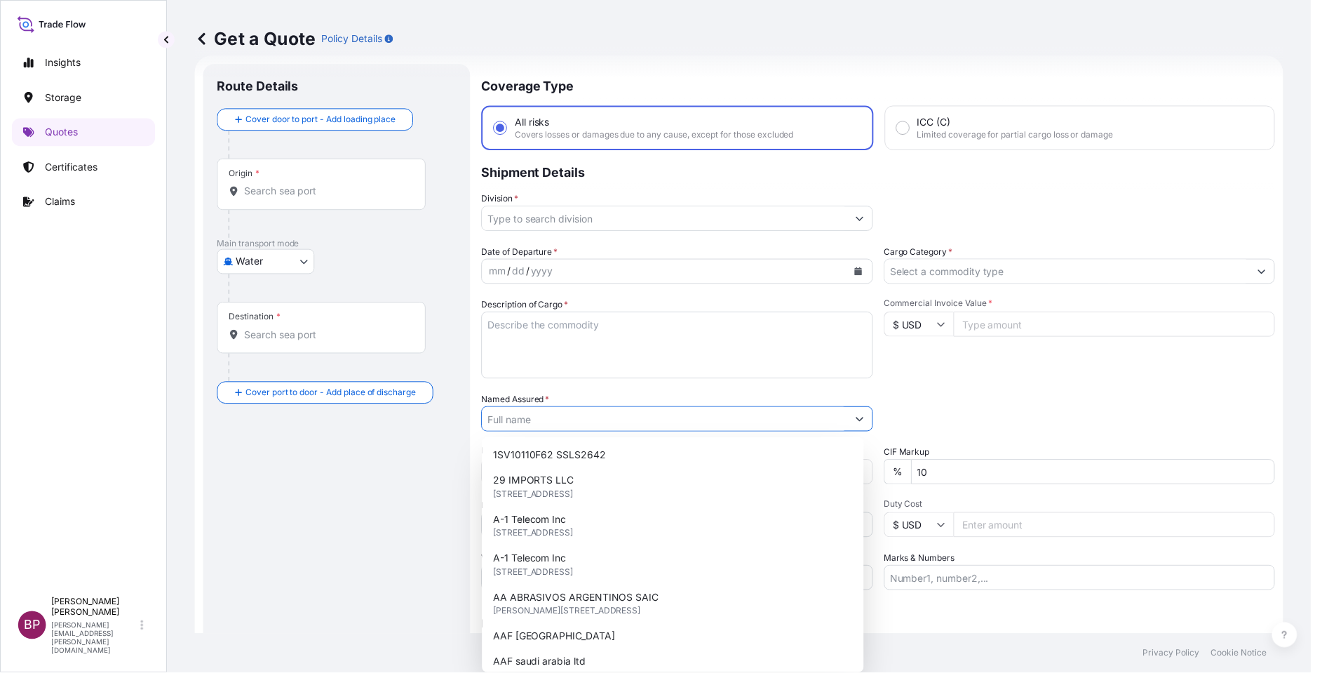
paste input "BERAIN WATER AND BEVERAGES FACTORY"
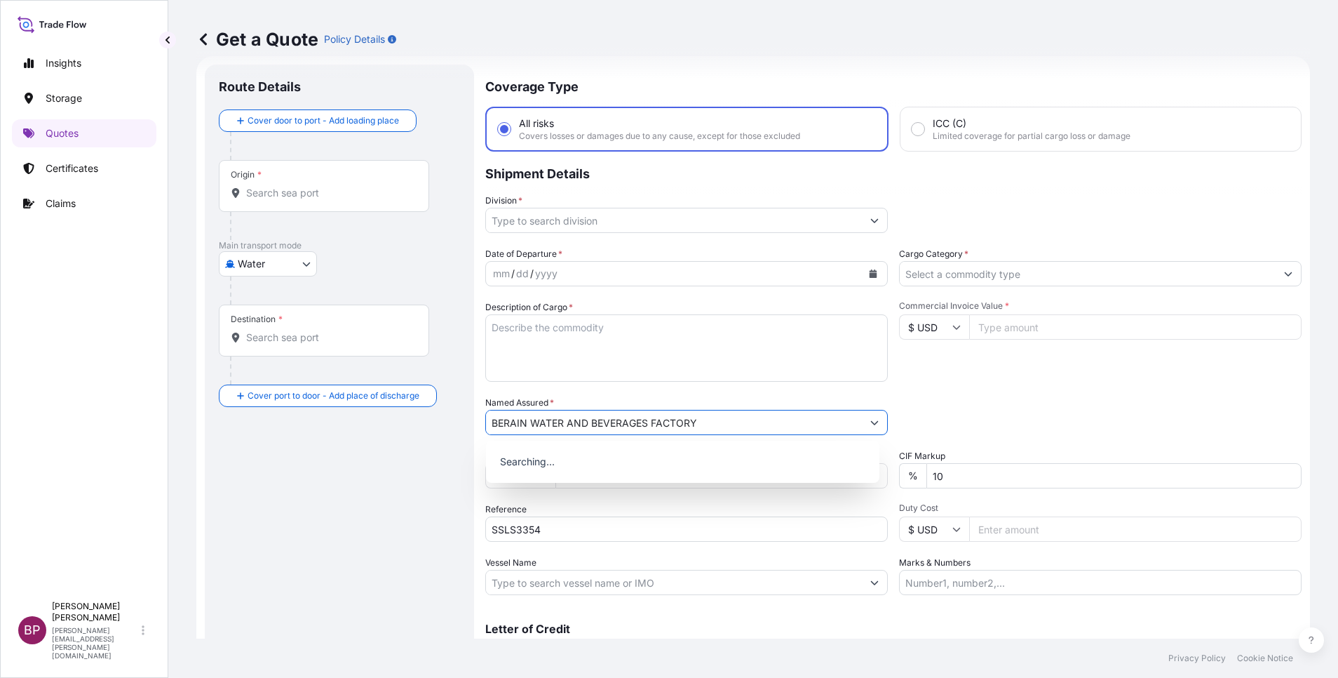
type input "BERAIN WATER AND BEVERAGES FACTORY"
click at [619, 360] on textarea "Description of Cargo *" at bounding box center [686, 347] width 403 height 67
paste textarea "Primary Packing Rolls, Tape"
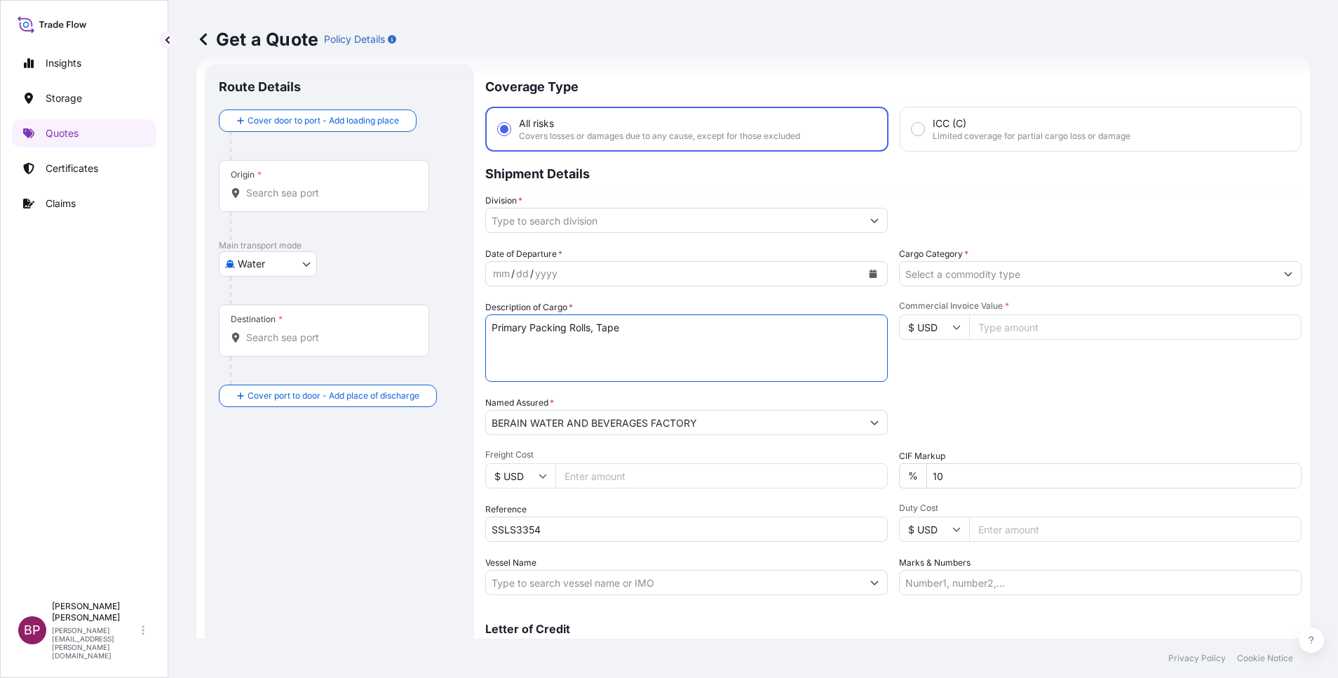
type textarea "Primary Packing Rolls, Tape"
click at [953, 330] on icon at bounding box center [957, 327] width 8 height 8
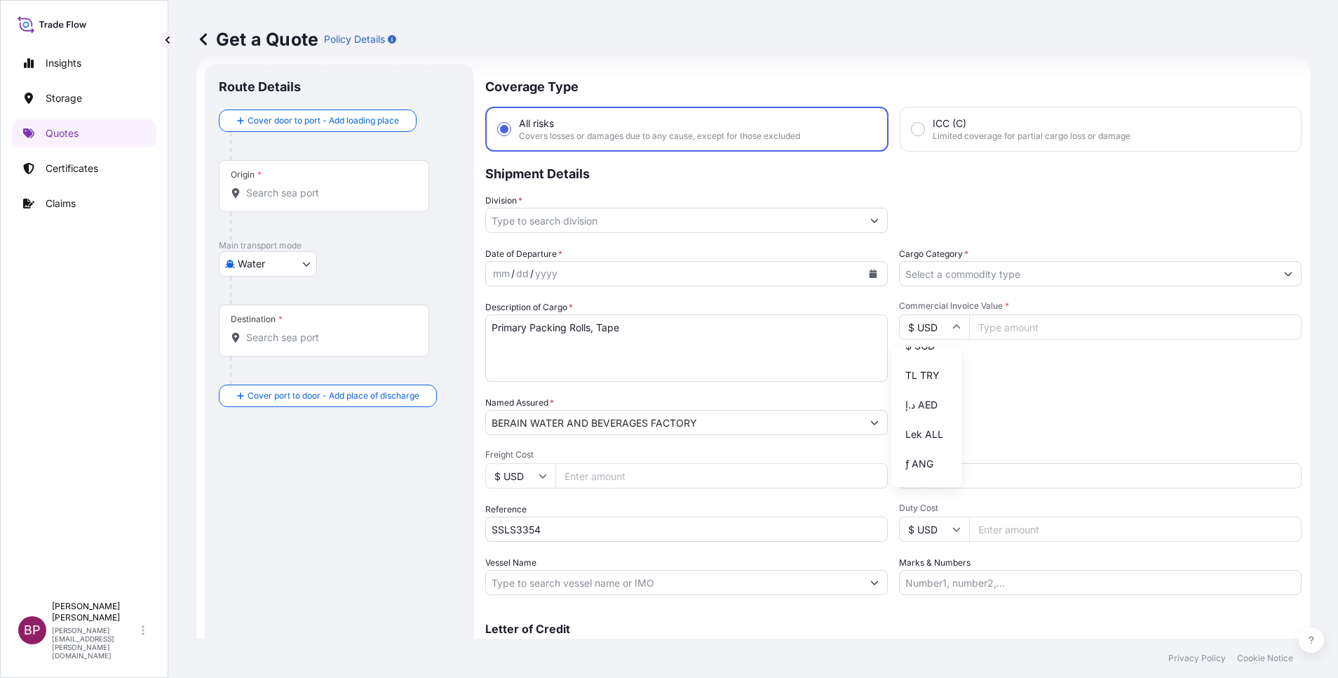
scroll to position [614, 0]
click at [908, 207] on div "﷼ SAR" at bounding box center [926, 193] width 59 height 27
type input "﷼ SAR"
click at [1010, 333] on input "Commercial Invoice Value *" at bounding box center [1135, 326] width 333 height 25
paste input "13616.00"
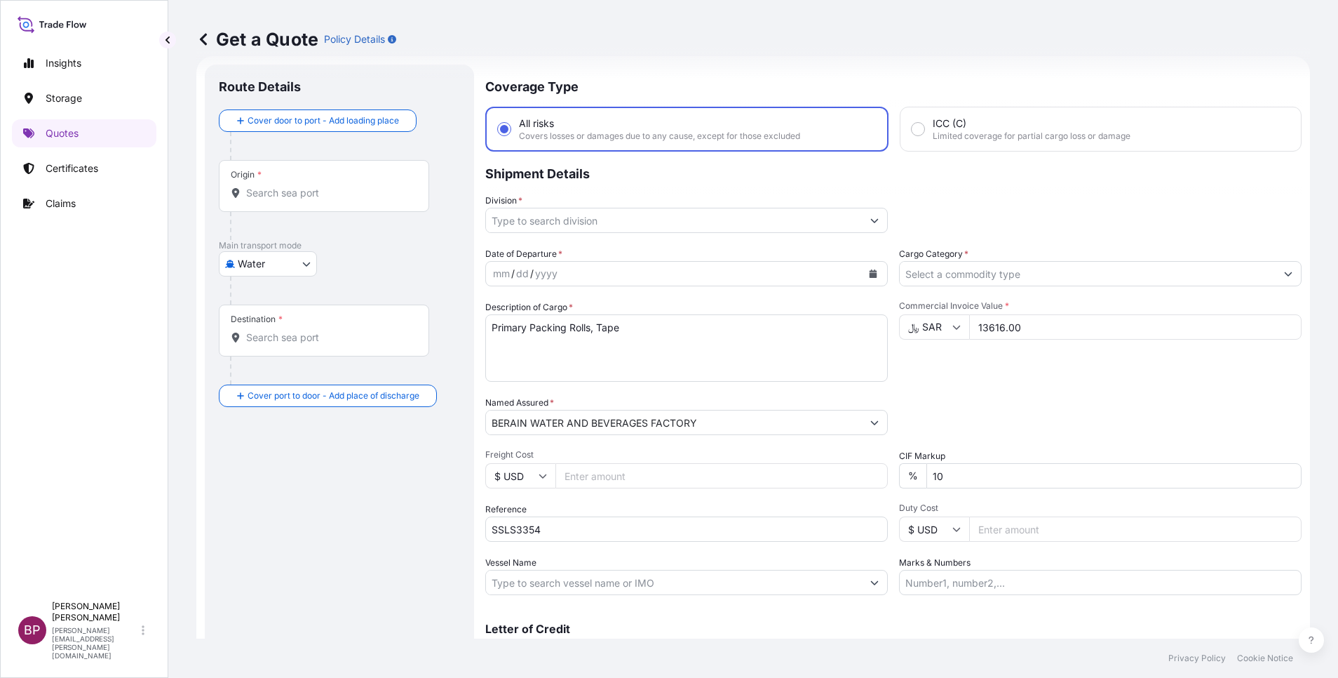
type input "13616.00"
drag, startPoint x: 959, startPoint y: 482, endPoint x: 703, endPoint y: 503, distance: 256.9
click at [743, 495] on div "Date of Departure * mm / dd / yyyy Cargo Category * Description of Cargo * Prim…" at bounding box center [893, 421] width 817 height 348
type input "0"
click at [307, 267] on body "0 Insights Storage Quotes Certificates Claims BP [PERSON_NAME] Kurian [EMAIL_AD…" at bounding box center [669, 339] width 1338 height 678
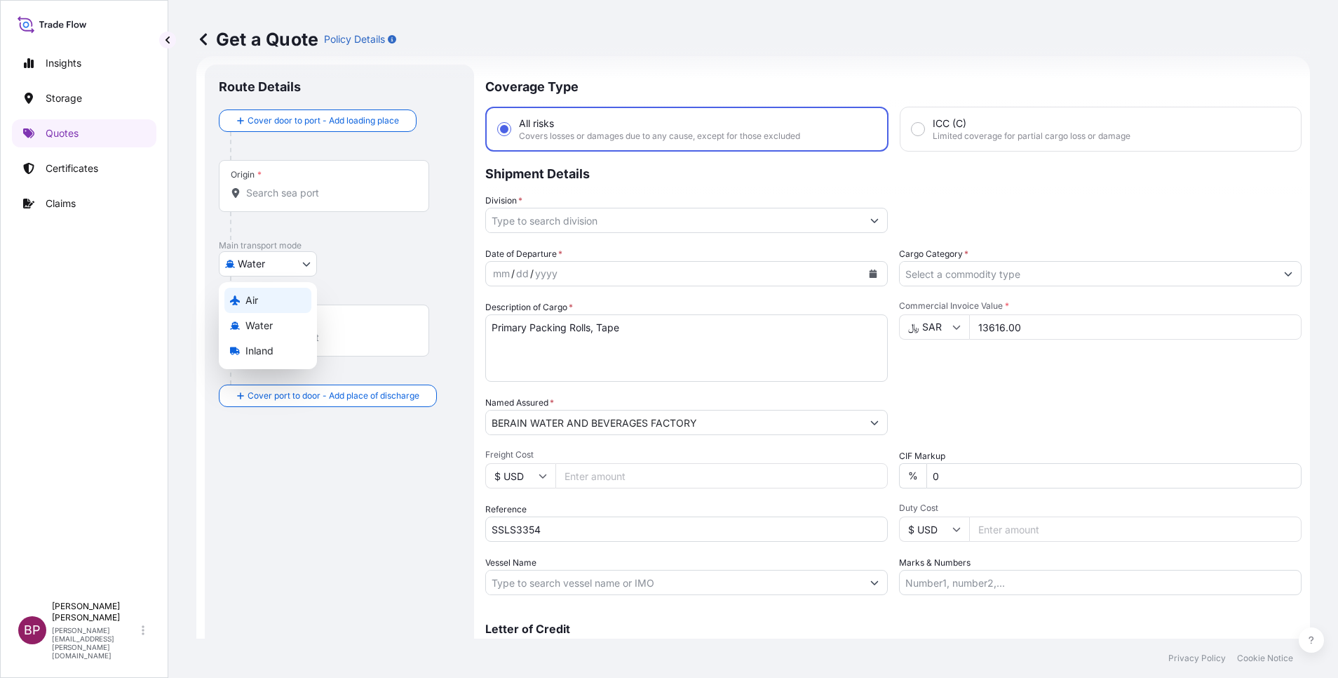
click at [266, 299] on div "Air" at bounding box center [267, 300] width 87 height 25
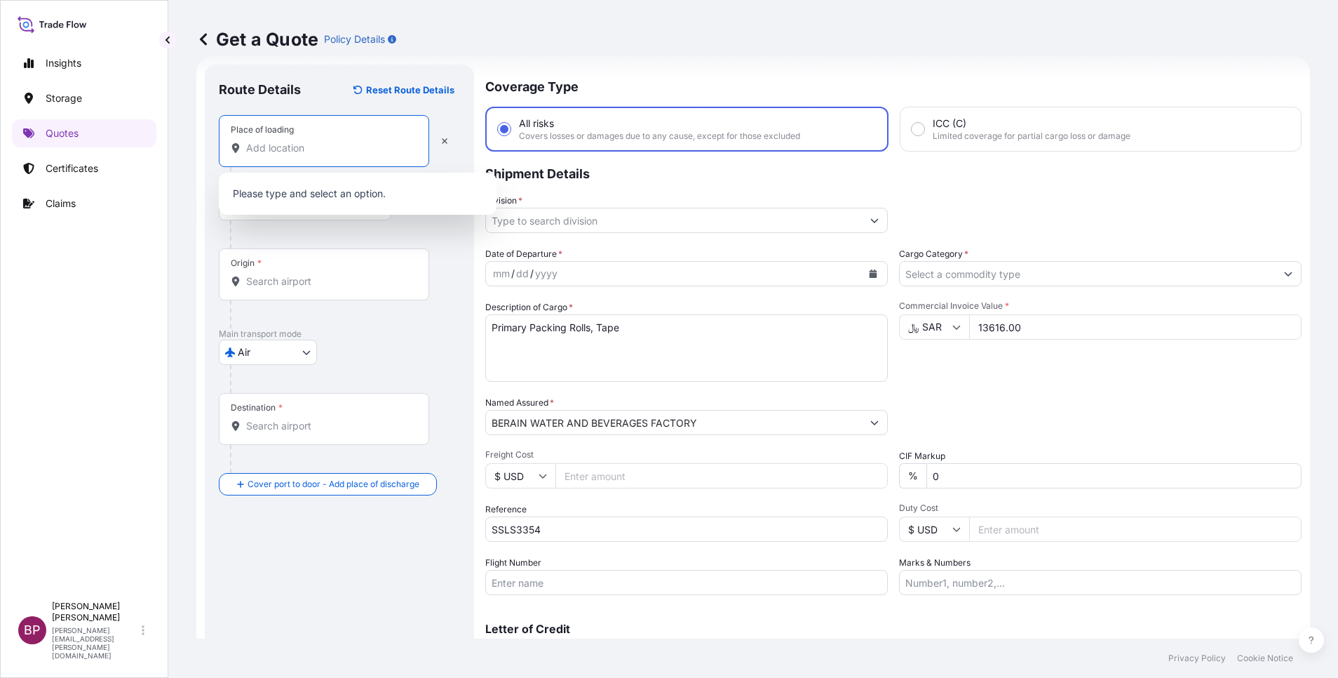
click at [311, 152] on input "Place of loading" at bounding box center [329, 148] width 166 height 14
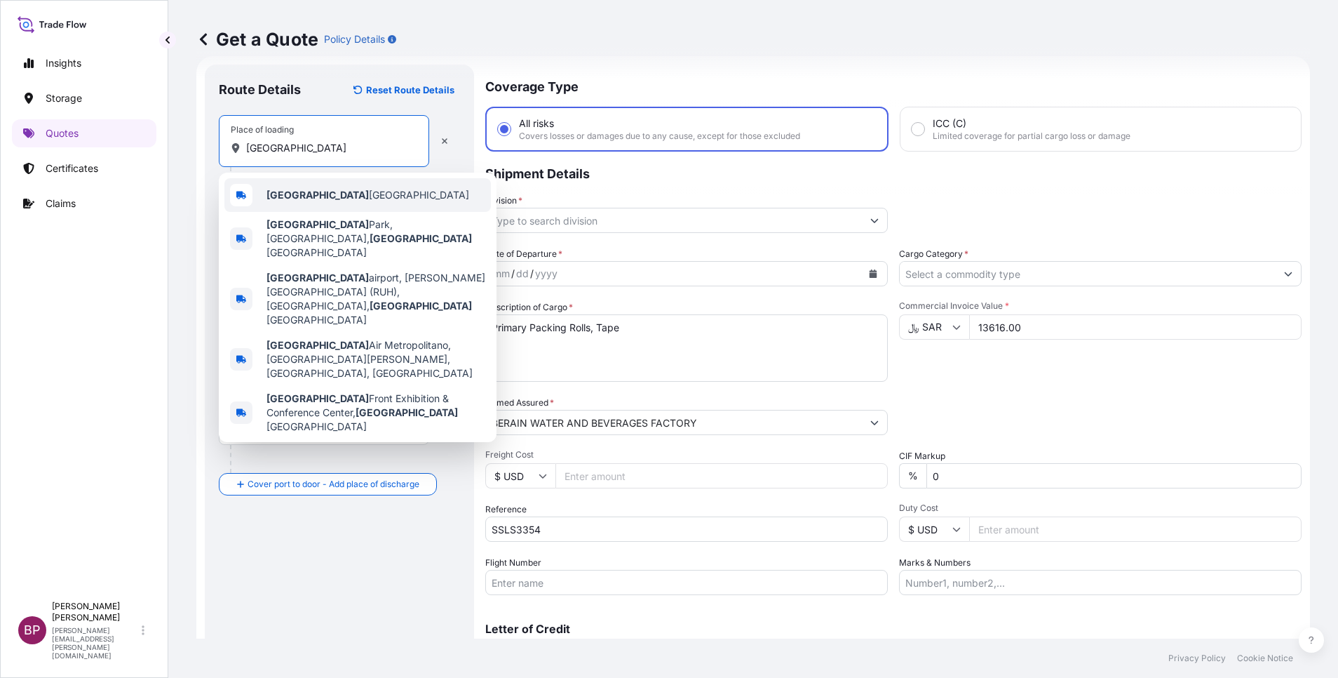
click at [300, 199] on span "[GEOGRAPHIC_DATA] [GEOGRAPHIC_DATA]" at bounding box center [368, 195] width 203 height 14
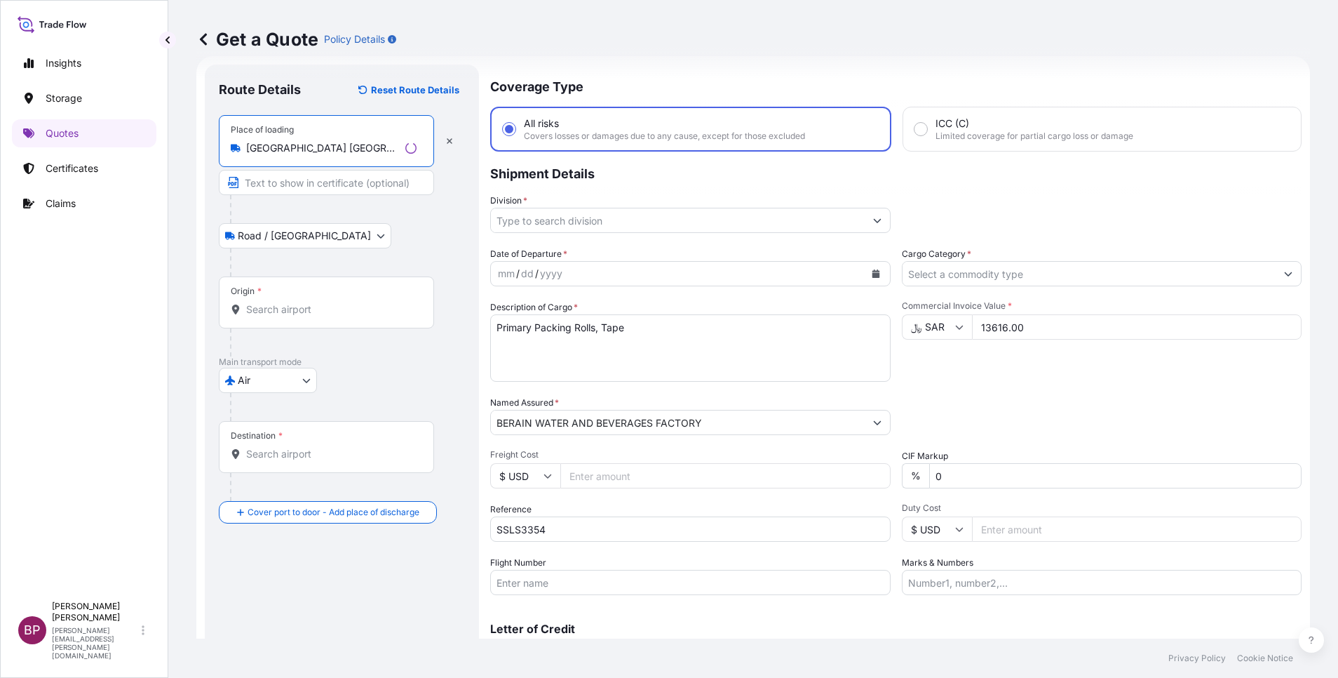
type input "[GEOGRAPHIC_DATA] [GEOGRAPHIC_DATA]"
click at [291, 314] on input "Origin *" at bounding box center [331, 309] width 170 height 14
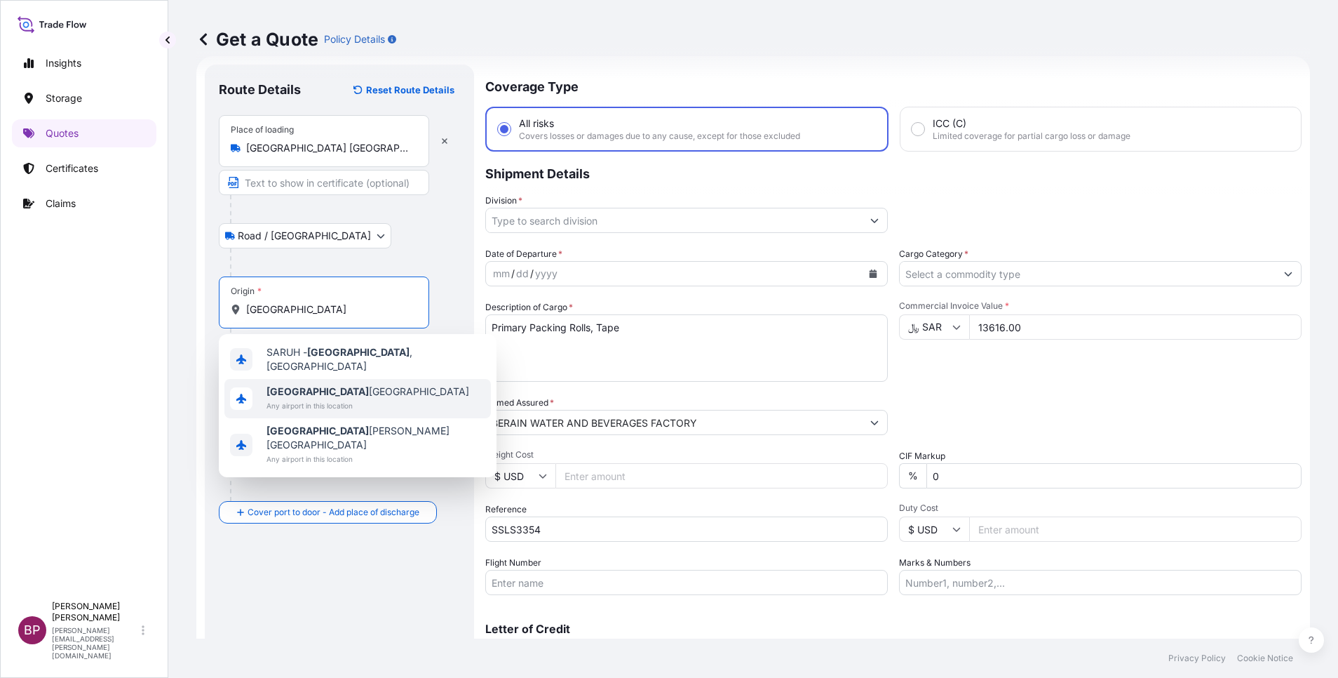
click at [328, 398] on span "Any airport in this location" at bounding box center [368, 405] width 203 height 14
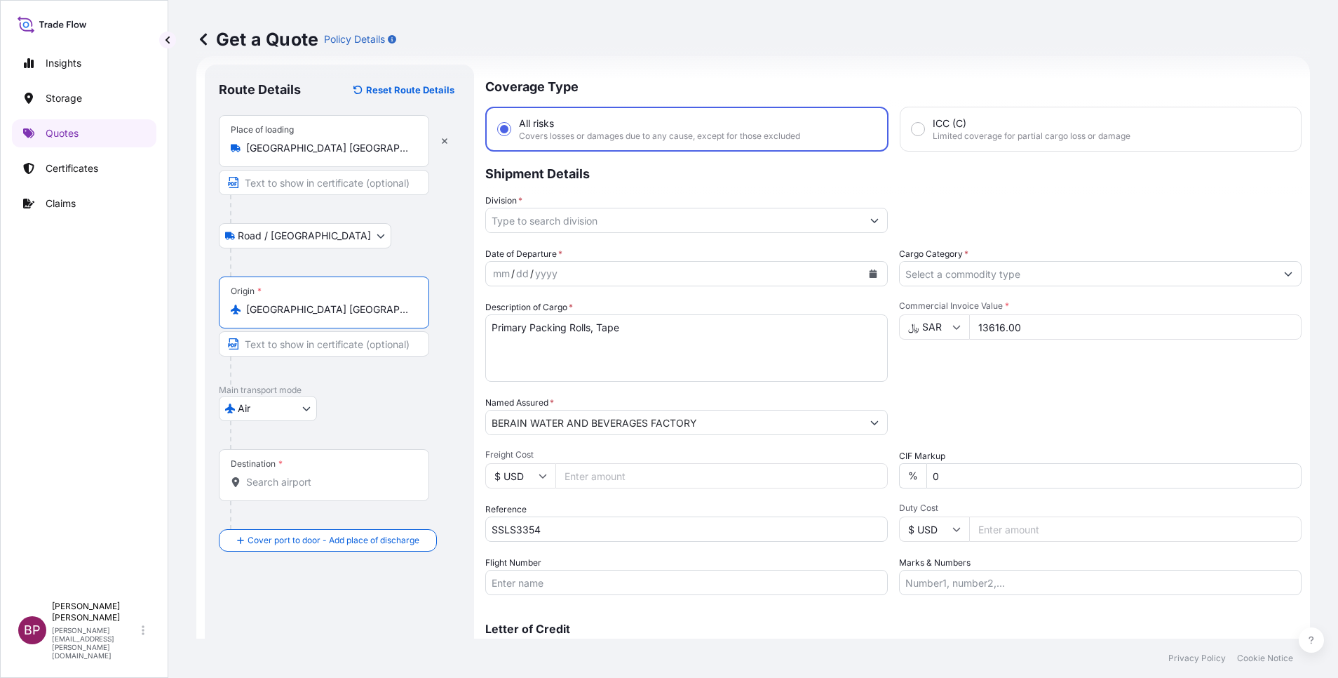
type input "[GEOGRAPHIC_DATA] [GEOGRAPHIC_DATA]"
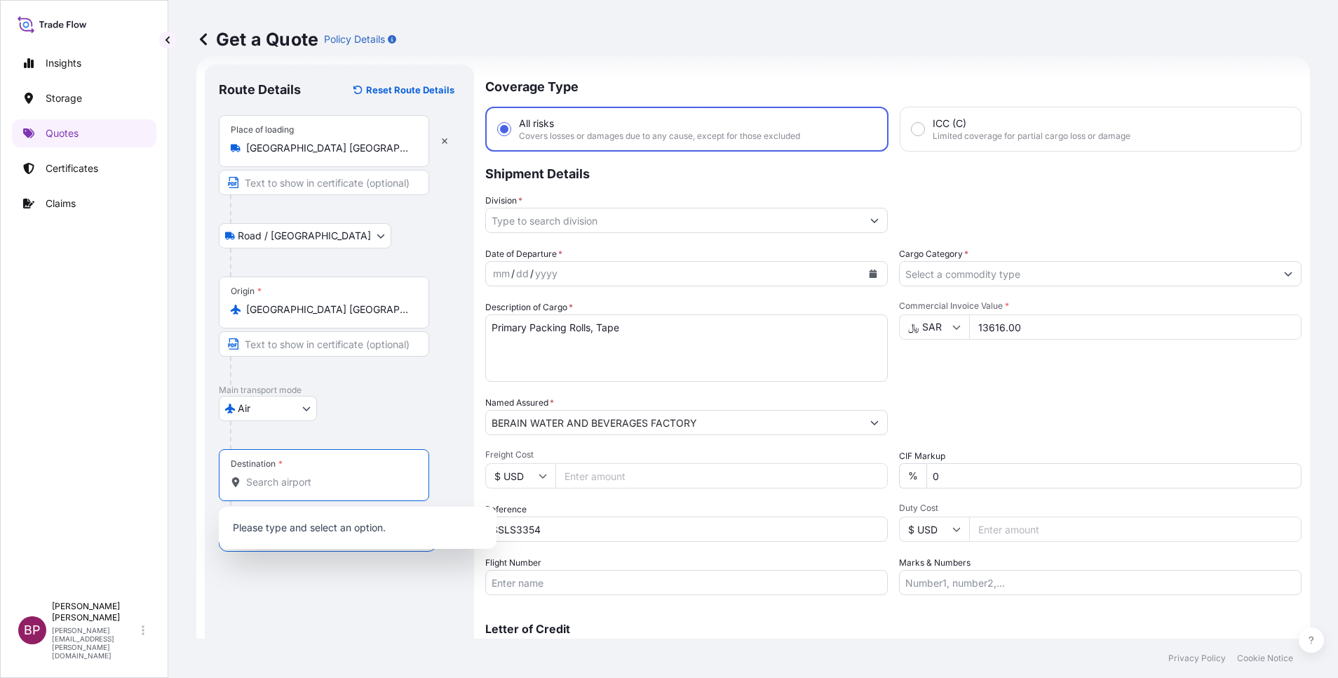
click at [306, 481] on input "Destination *" at bounding box center [329, 482] width 166 height 14
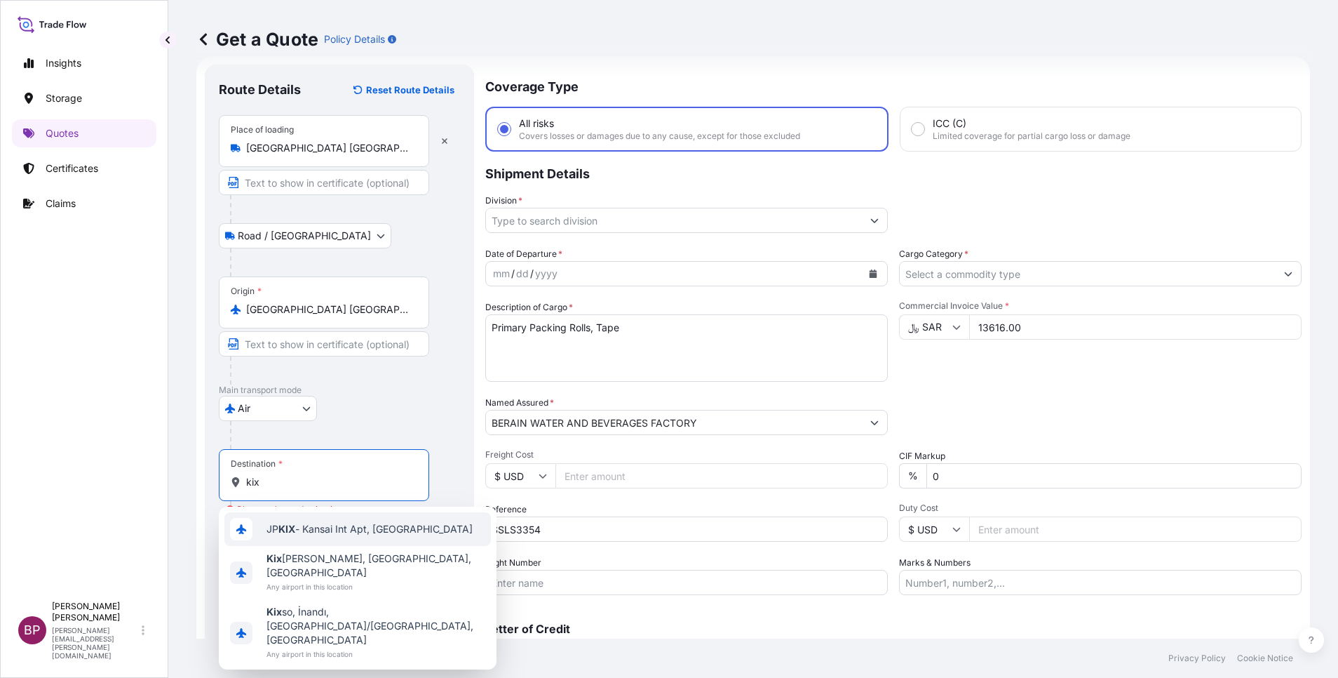
click at [379, 537] on div "JP KIX - Kansai Int Apt, [GEOGRAPHIC_DATA]" at bounding box center [357, 529] width 267 height 34
type input "JPKIX - Kansai Int Apt, [GEOGRAPHIC_DATA]"
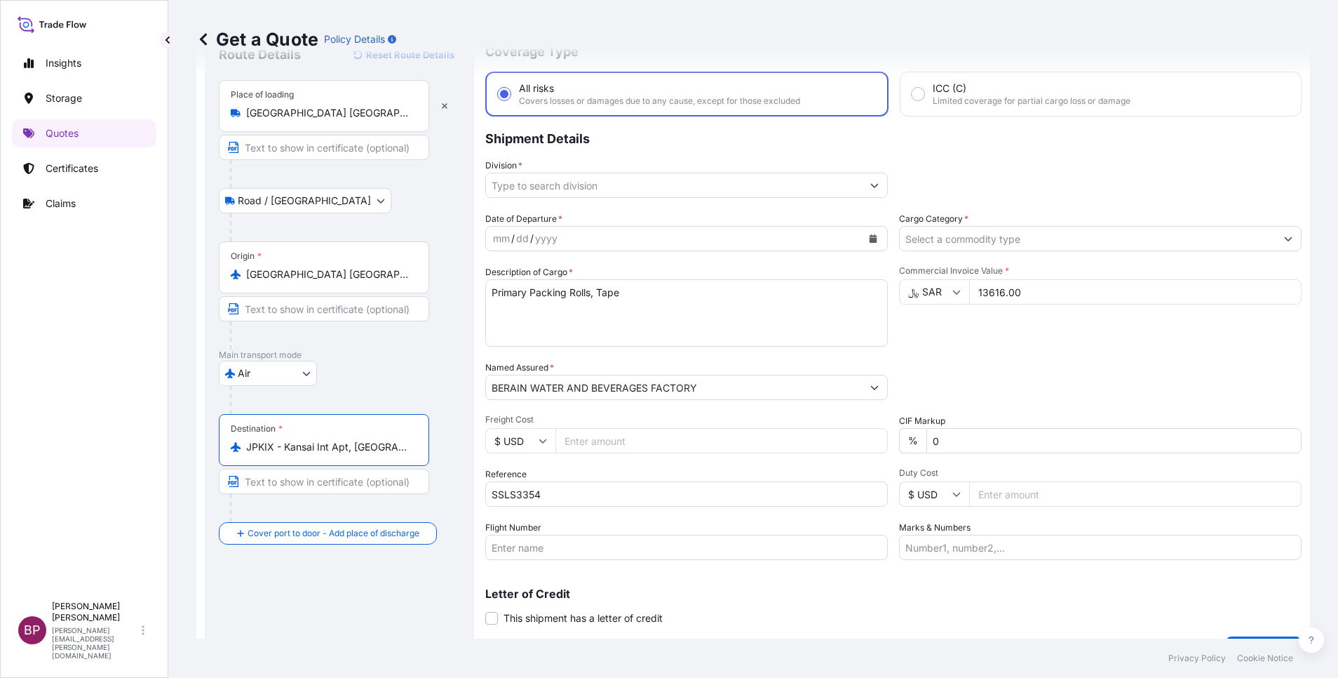
scroll to position [92, 0]
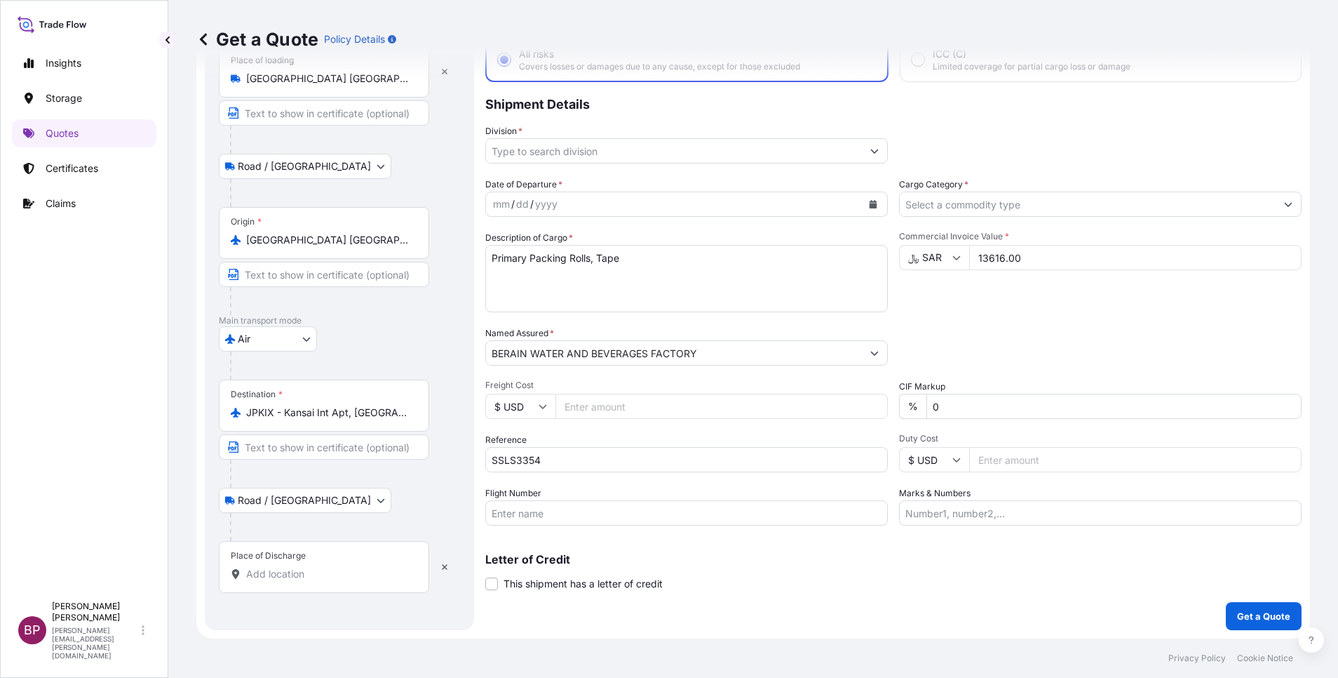
click at [316, 570] on input "Place of Discharge" at bounding box center [329, 574] width 166 height 14
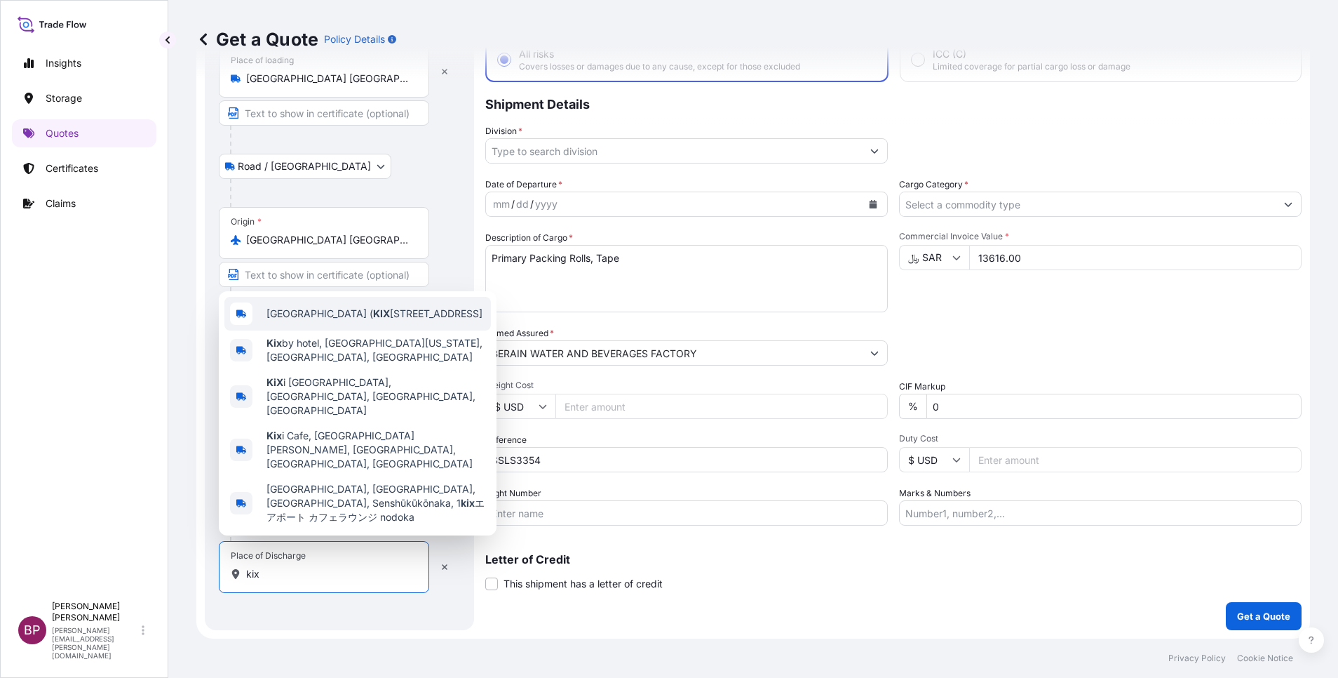
click at [407, 321] on span "[GEOGRAPHIC_DATA] ( KIX ), 1番地 Senshūkūkōkita, [GEOGRAPHIC_DATA], [GEOGRAPHIC_D…" at bounding box center [375, 314] width 216 height 14
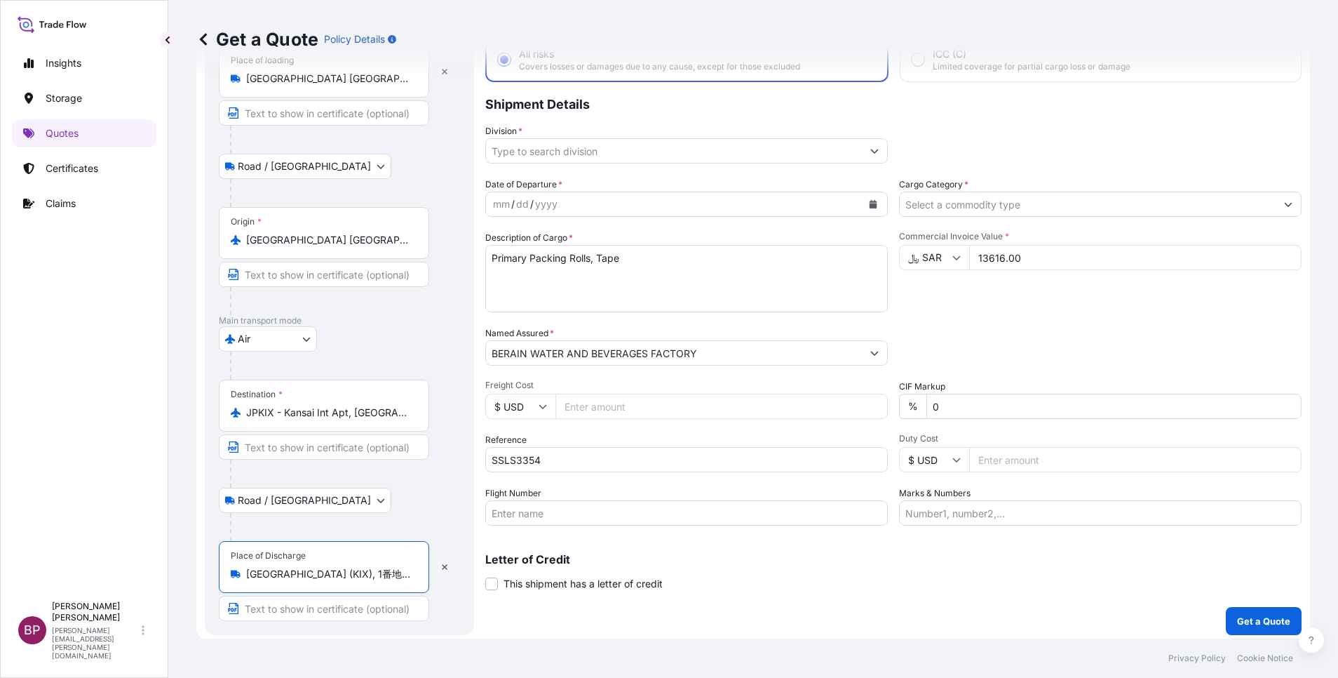
type input "[GEOGRAPHIC_DATA] (KIX), 1番地 Senshūkūkōkita, [GEOGRAPHIC_DATA], [GEOGRAPHIC_DAT…"
click at [869, 157] on button "Show suggestions" at bounding box center [874, 150] width 25 height 25
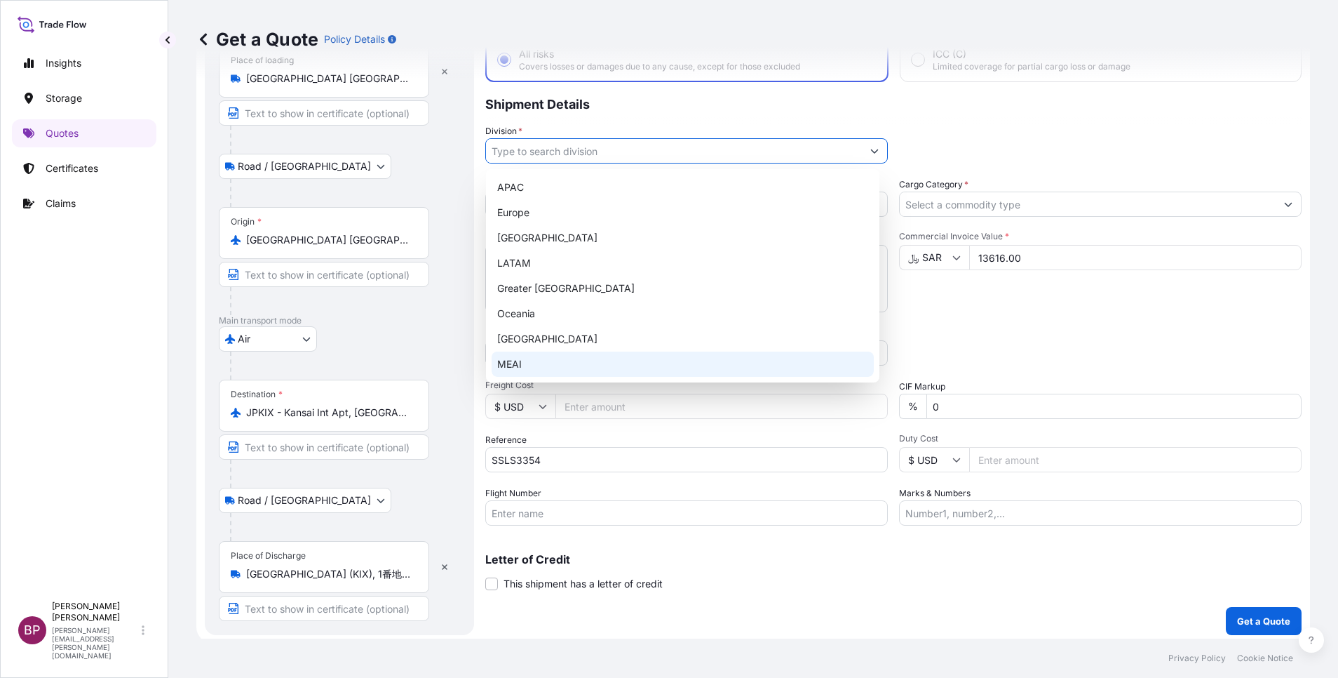
click at [616, 370] on div "MEAI" at bounding box center [683, 363] width 382 height 25
type input "MEAI"
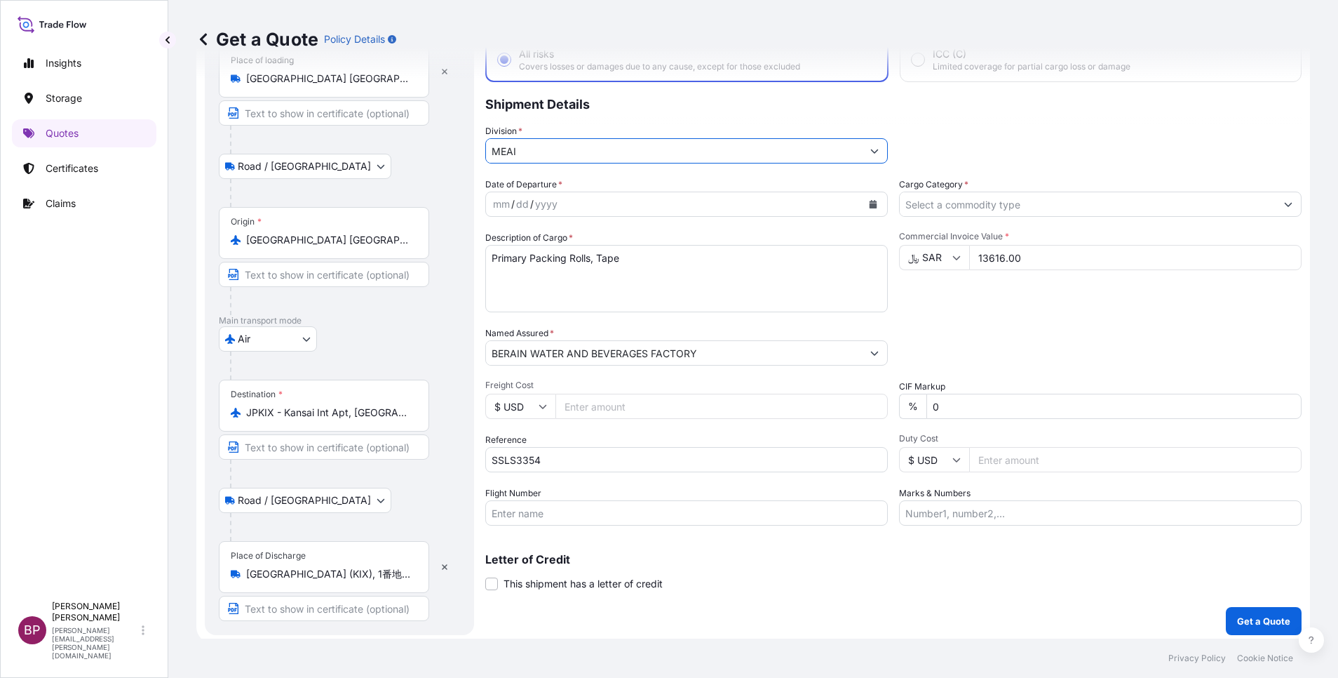
click at [1077, 208] on input "Cargo Category *" at bounding box center [1088, 204] width 376 height 25
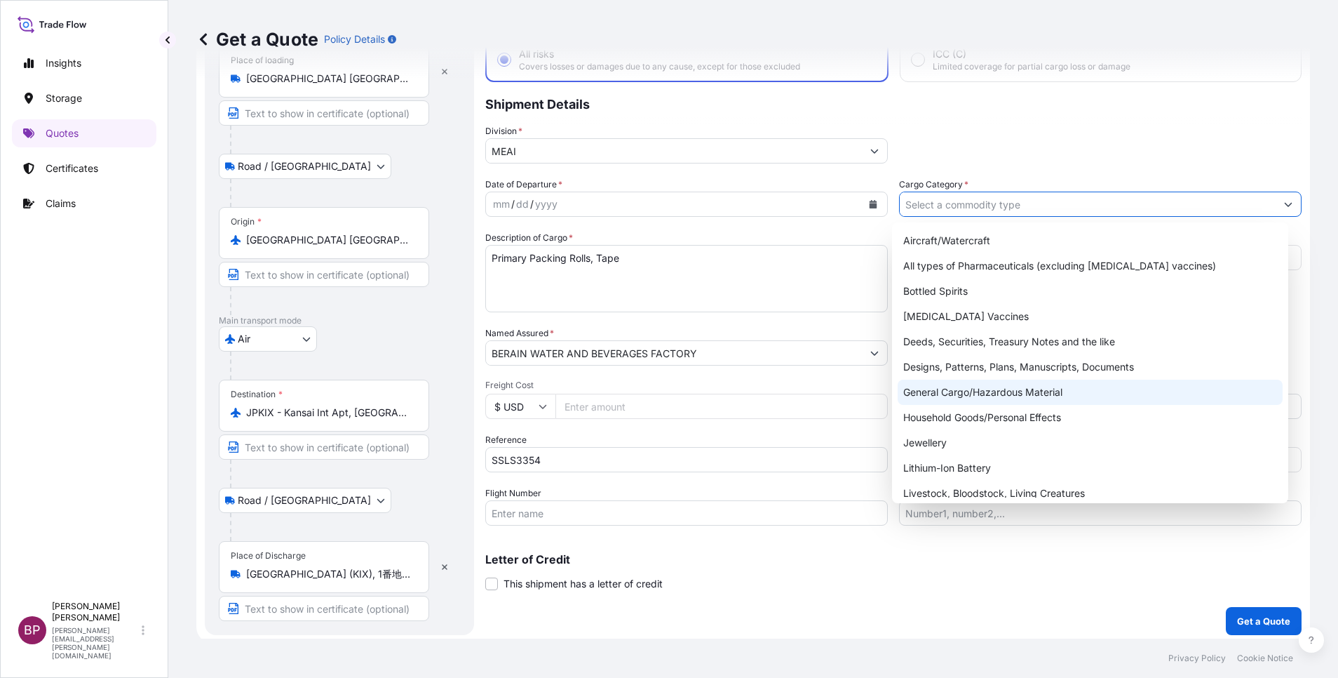
click at [983, 394] on div "General Cargo/Hazardous Material" at bounding box center [1090, 392] width 385 height 25
type input "General Cargo/Hazardous Material"
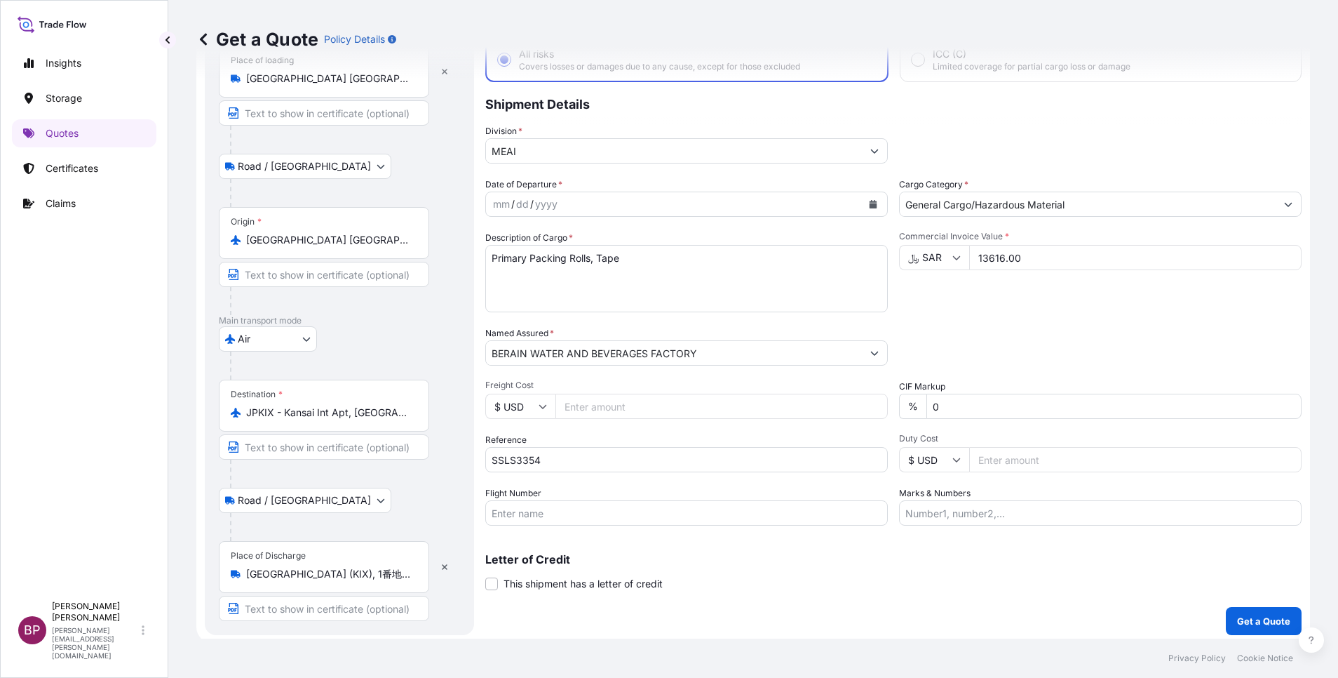
click at [1037, 136] on div "Division * MEAI" at bounding box center [893, 143] width 817 height 39
click at [869, 201] on icon "Calendar" at bounding box center [873, 204] width 8 height 8
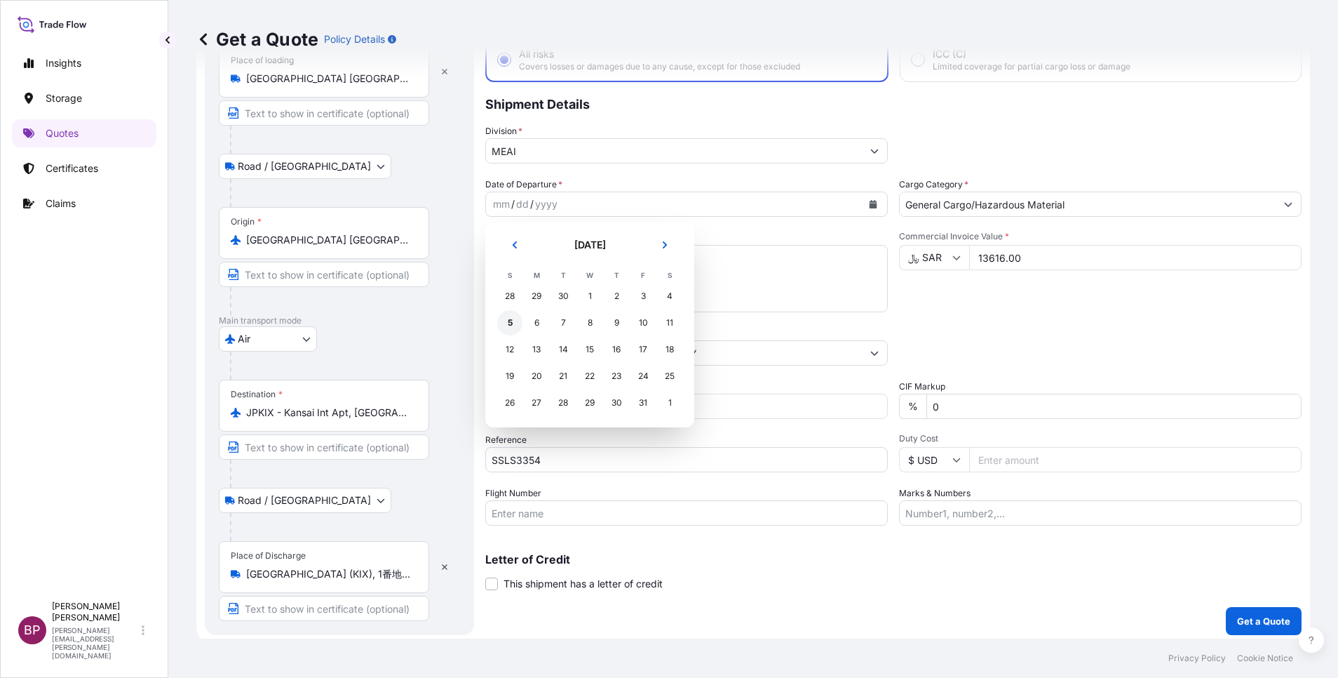
click at [506, 322] on div "5" at bounding box center [509, 322] width 25 height 25
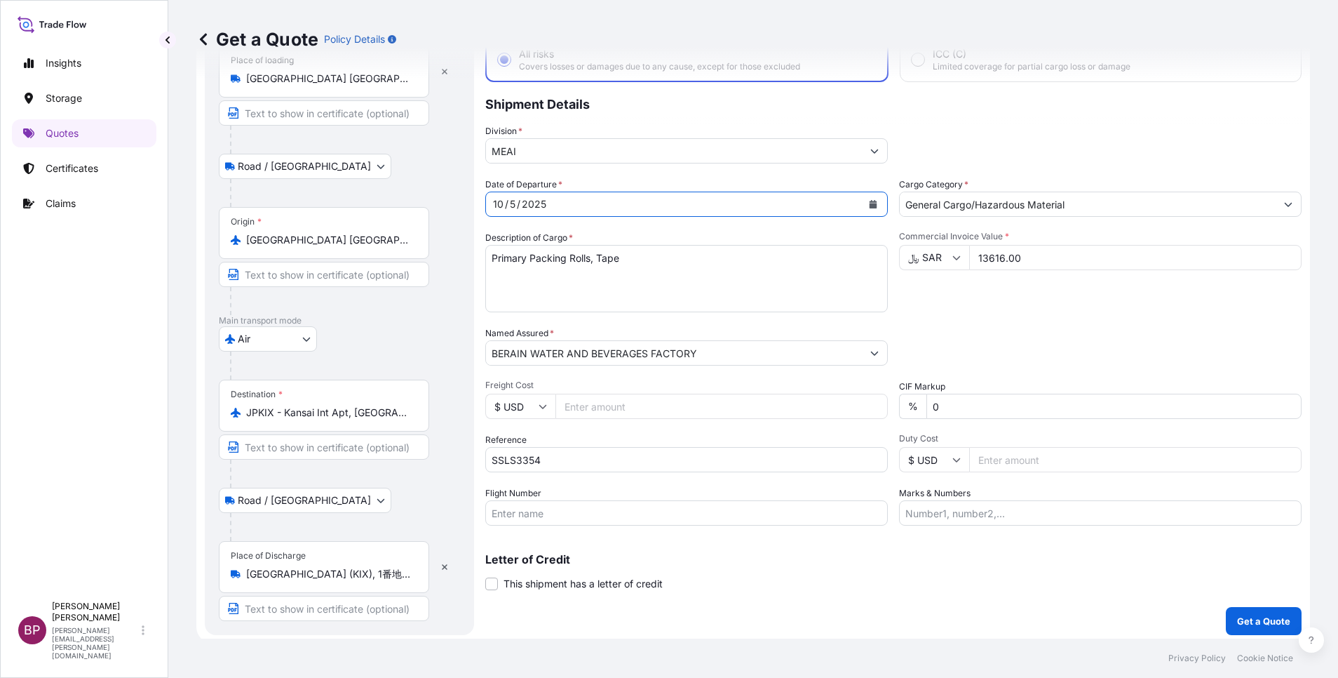
scroll to position [97, 0]
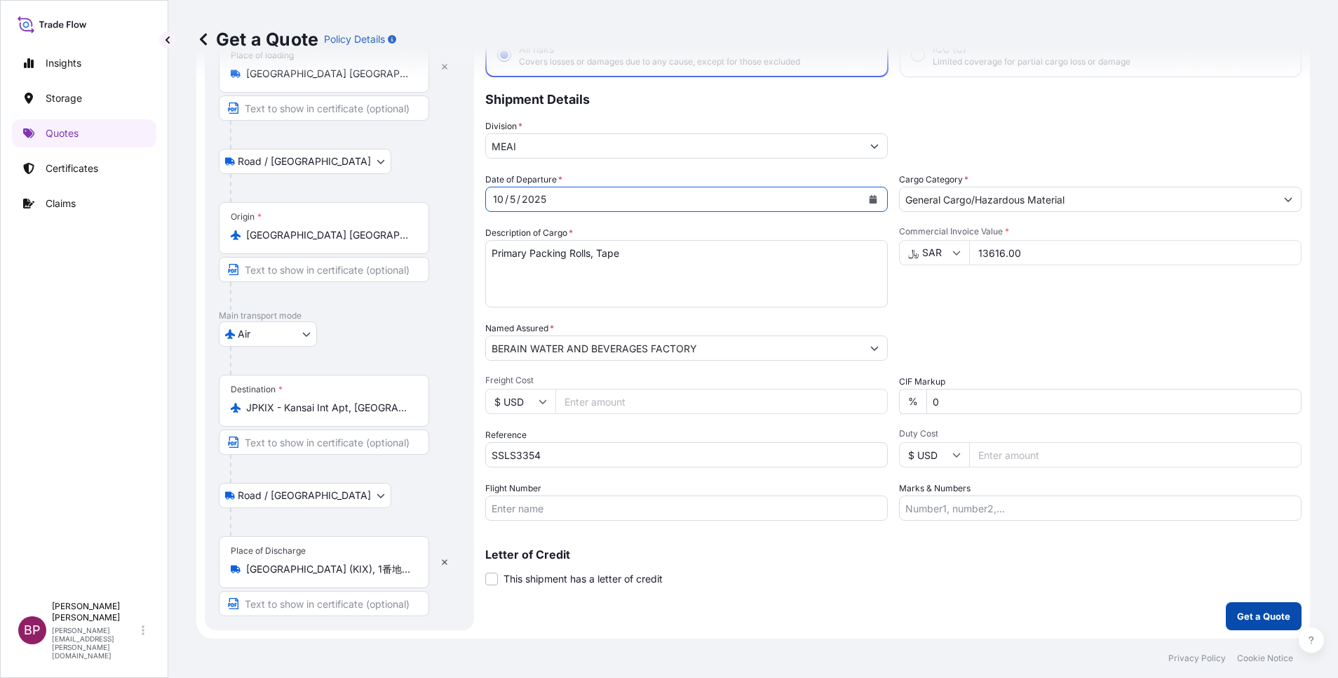
click at [1240, 615] on p "Get a Quote" at bounding box center [1263, 616] width 53 height 14
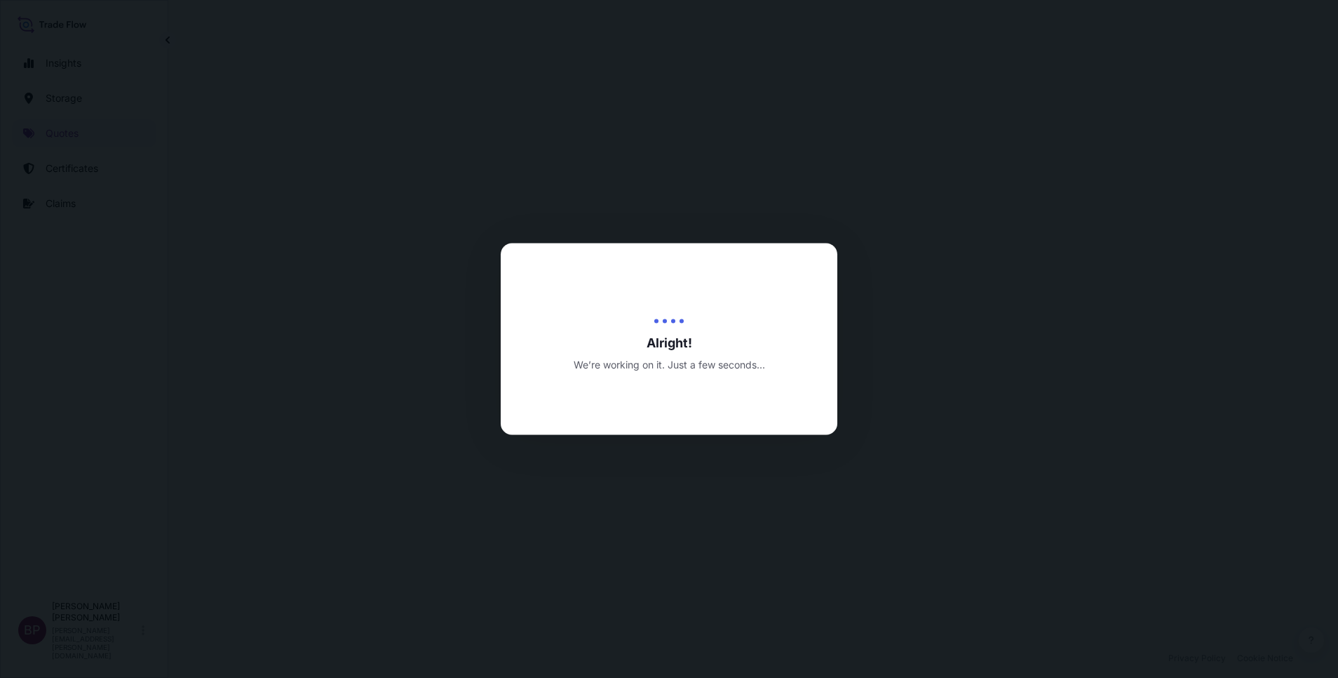
select select "Road / [GEOGRAPHIC_DATA]"
select select "Air"
select select "Road / [GEOGRAPHIC_DATA]"
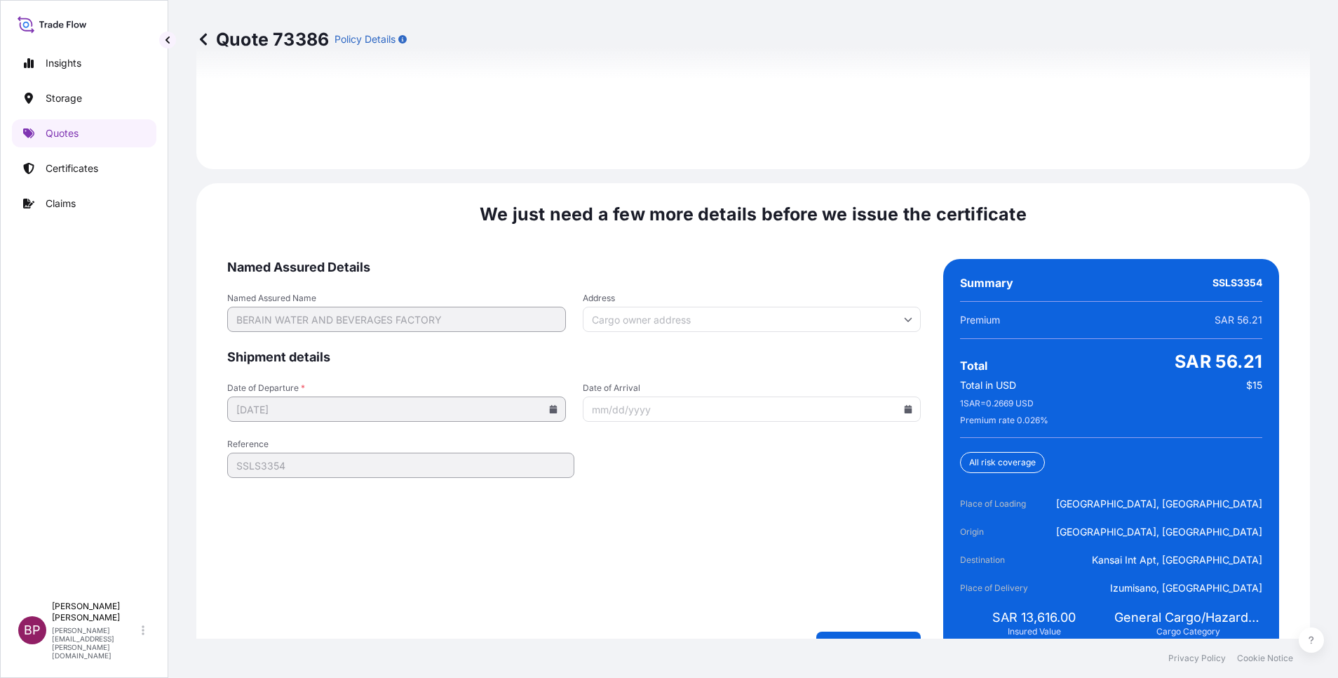
scroll to position [2152, 0]
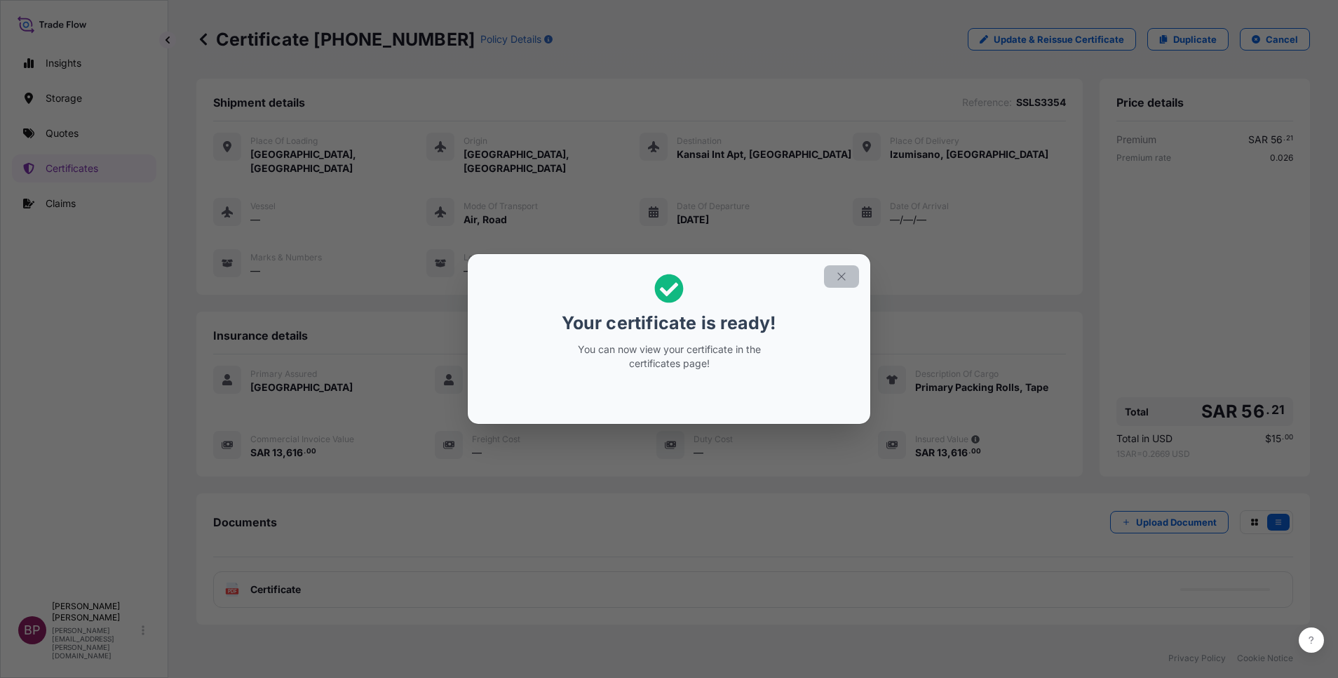
click at [842, 282] on icon "button" at bounding box center [841, 276] width 13 height 13
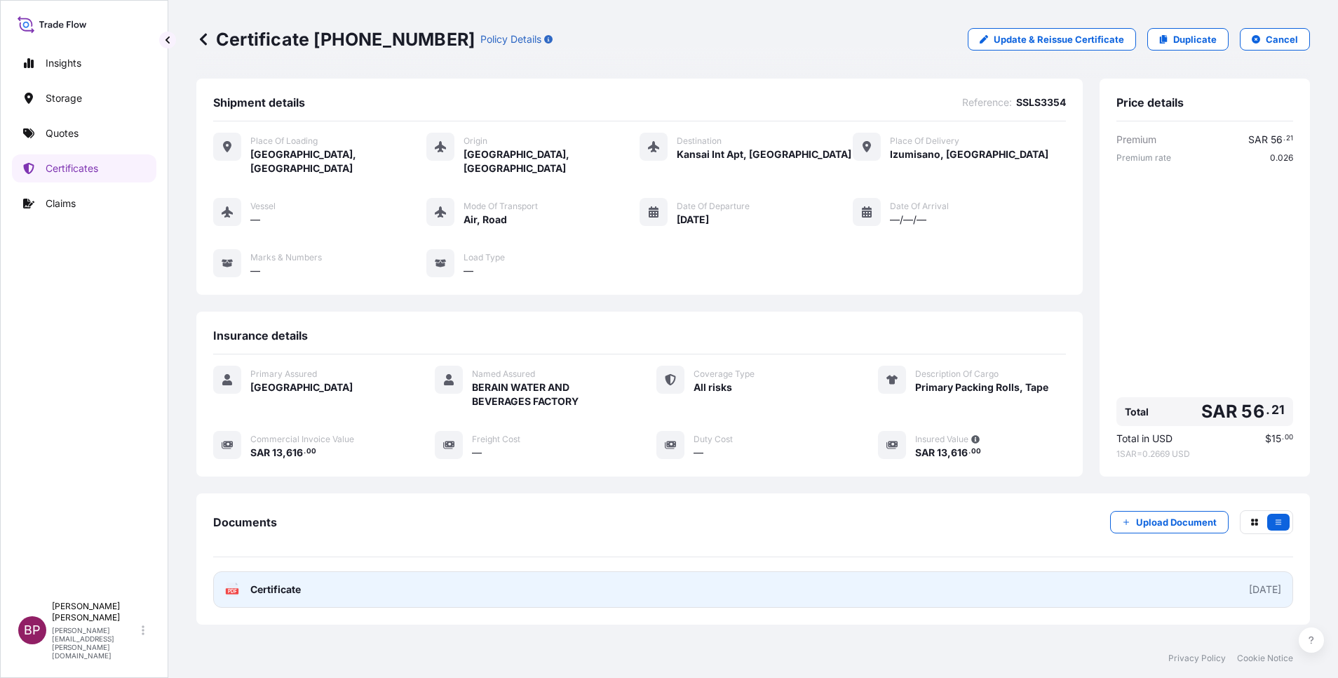
click at [292, 582] on span "Certificate" at bounding box center [275, 589] width 51 height 14
